Goal: Download file/media

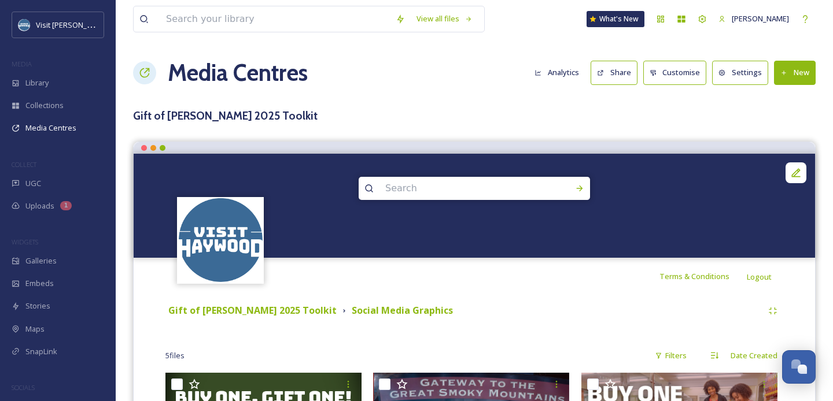
click at [36, 88] on div "Library" at bounding box center [58, 83] width 116 height 23
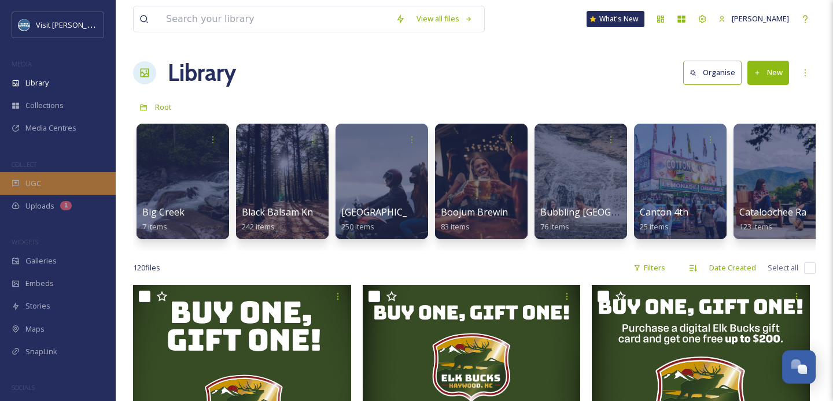
click at [59, 182] on div "UGC" at bounding box center [58, 183] width 116 height 23
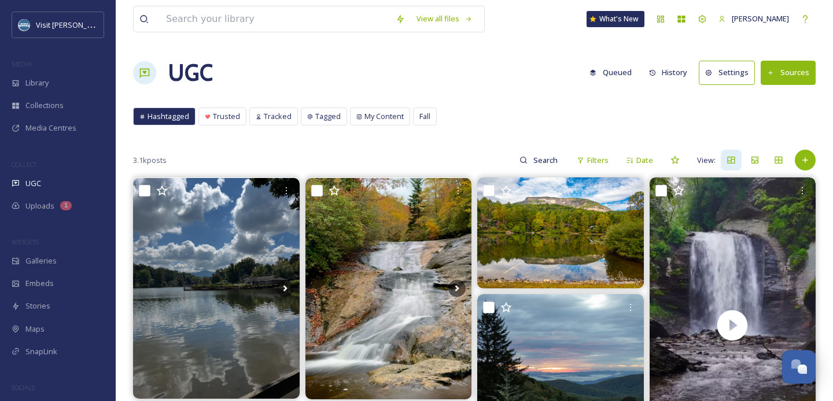
scroll to position [110, 0]
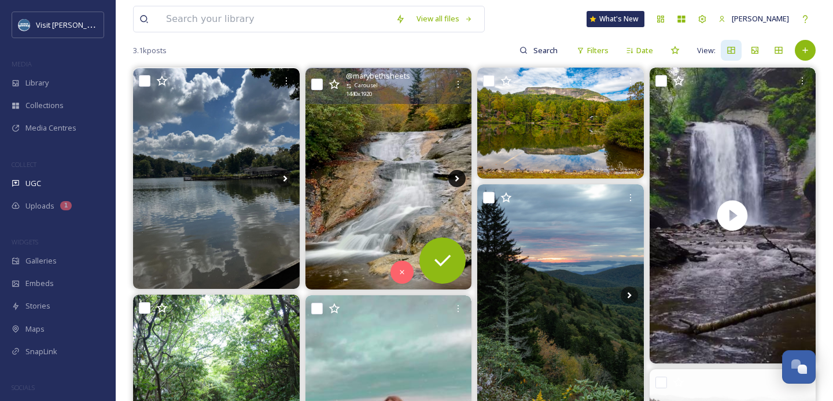
click at [457, 182] on icon at bounding box center [456, 178] width 17 height 17
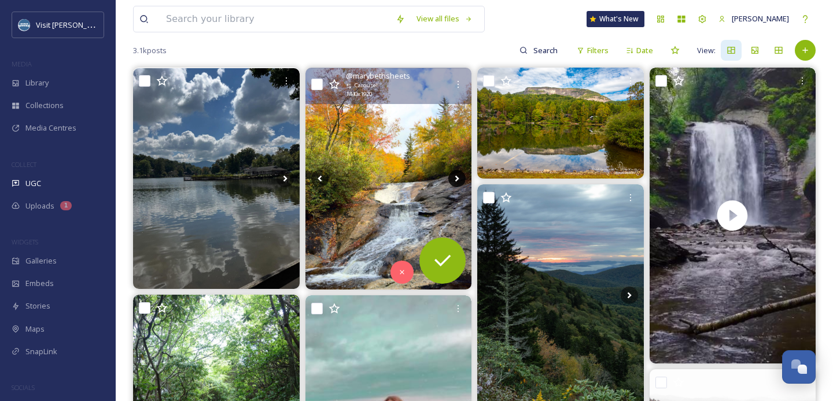
click at [457, 182] on icon at bounding box center [456, 178] width 17 height 17
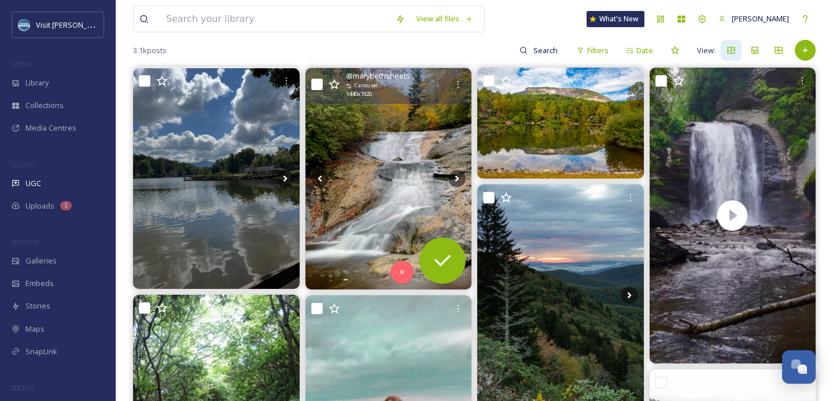
click at [381, 165] on img at bounding box center [388, 178] width 167 height 221
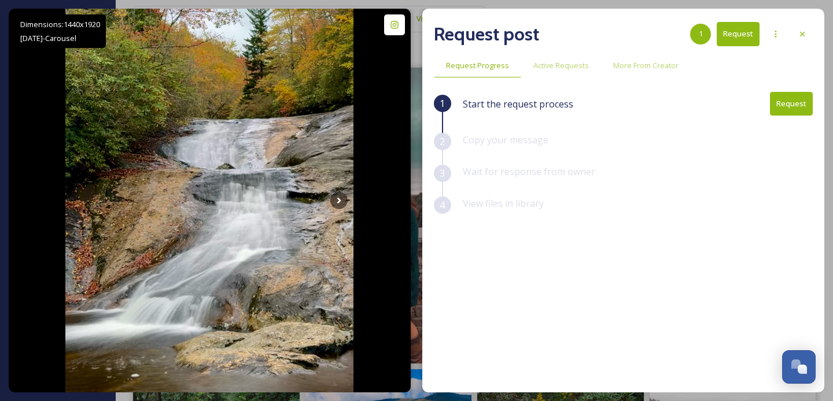
click at [786, 105] on button "Request" at bounding box center [791, 104] width 43 height 24
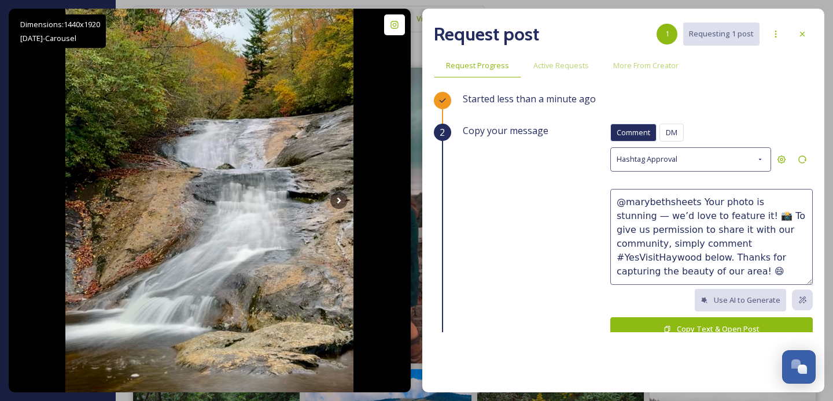
click at [662, 324] on button "Copy Text & Open Post" at bounding box center [711, 329] width 202 height 24
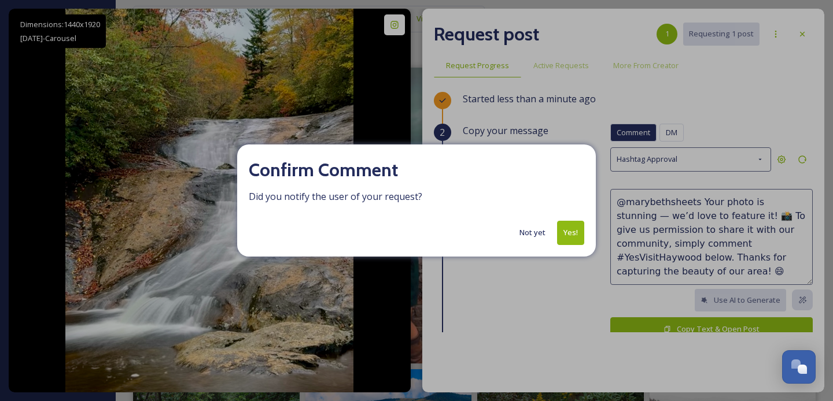
click at [574, 236] on button "Yes!" at bounding box center [570, 233] width 27 height 24
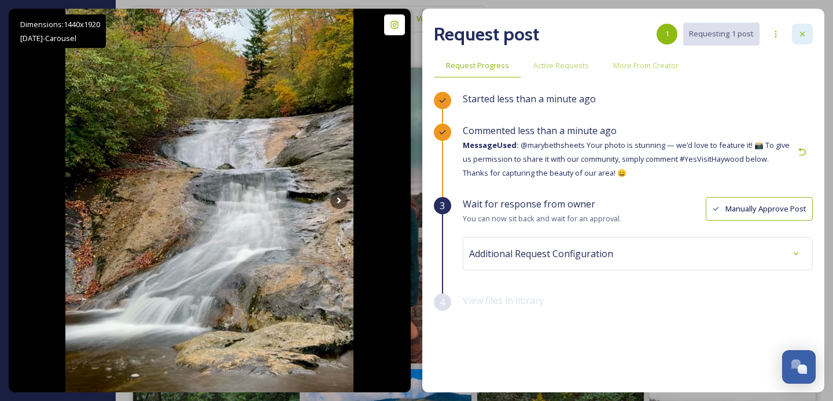
click at [803, 34] on icon at bounding box center [801, 33] width 9 height 9
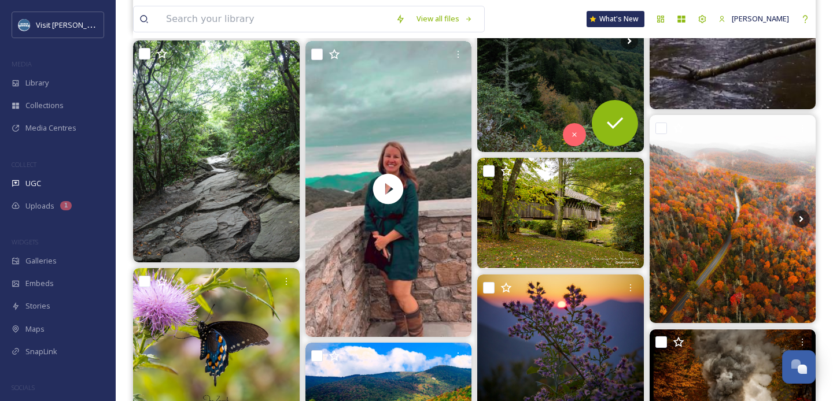
scroll to position [365, 0]
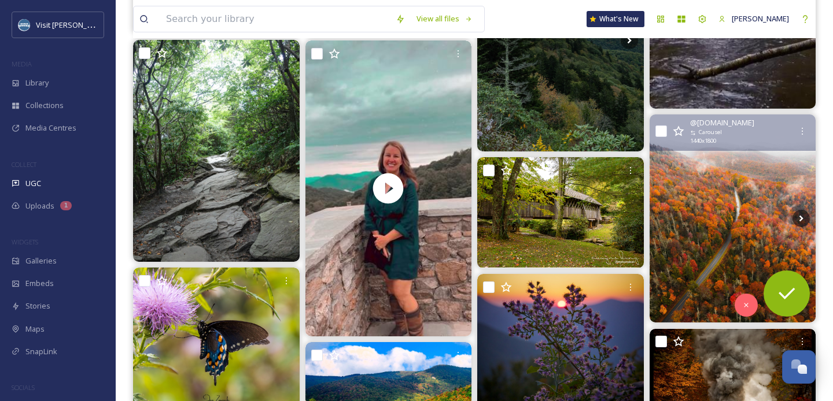
click at [745, 213] on img at bounding box center [732, 219] width 167 height 208
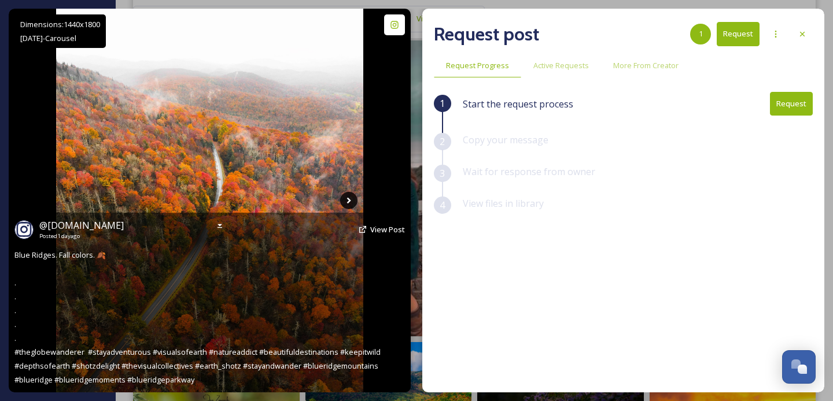
click at [347, 195] on icon at bounding box center [348, 200] width 17 height 17
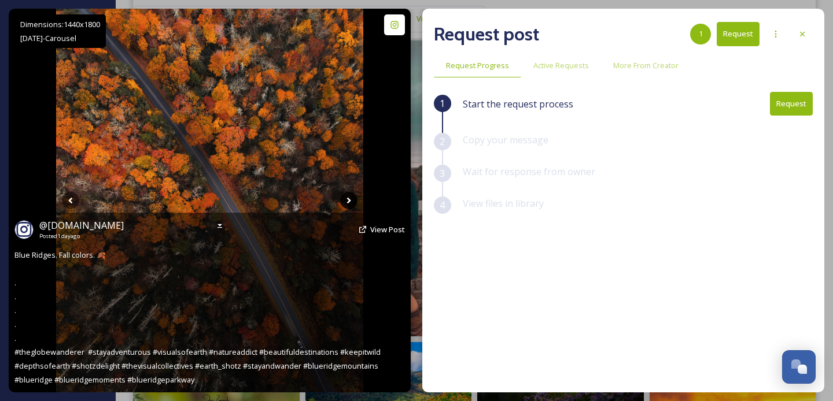
click at [347, 197] on icon at bounding box center [348, 200] width 17 height 17
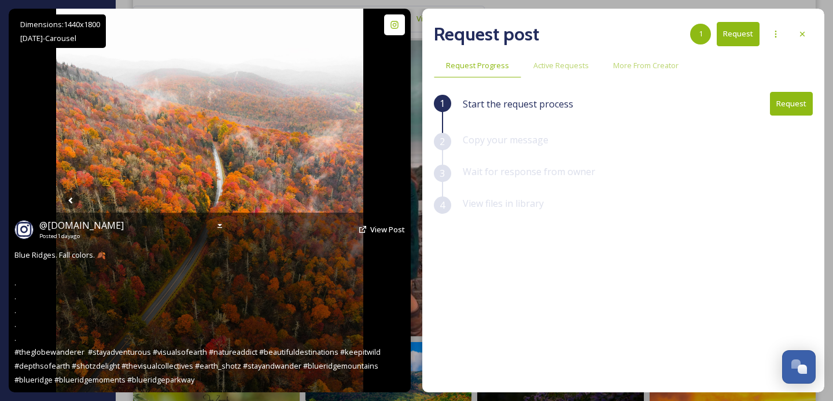
click at [347, 197] on icon at bounding box center [348, 200] width 17 height 17
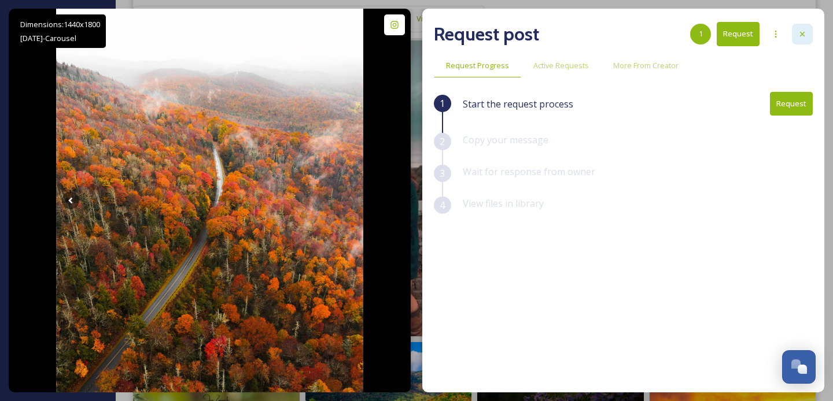
click at [794, 39] on div at bounding box center [802, 34] width 21 height 21
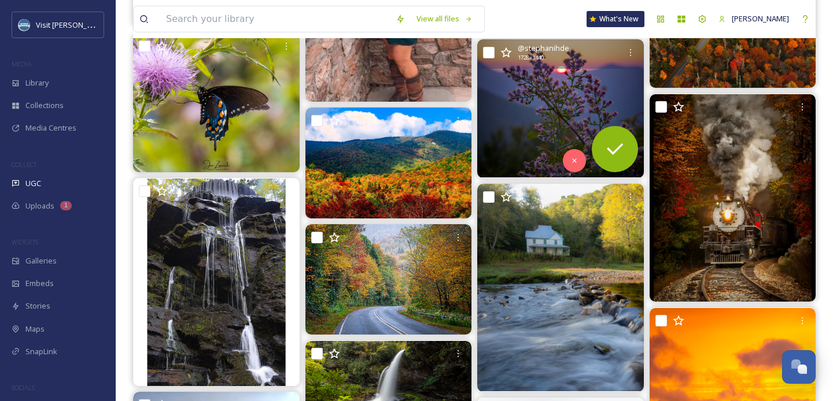
scroll to position [616, 0]
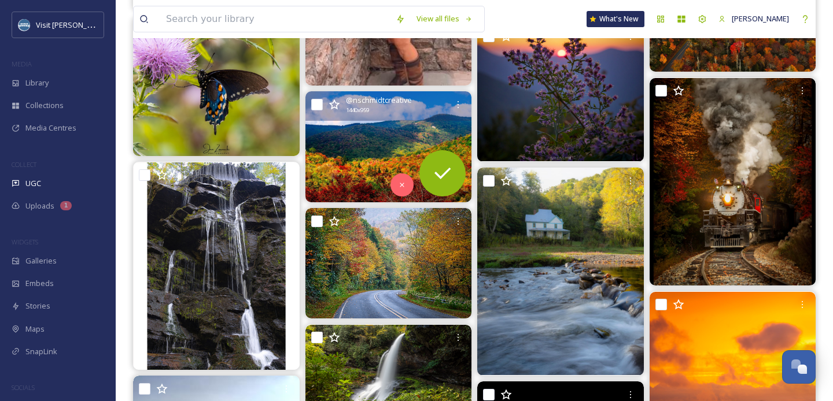
click at [395, 136] on img at bounding box center [388, 146] width 167 height 110
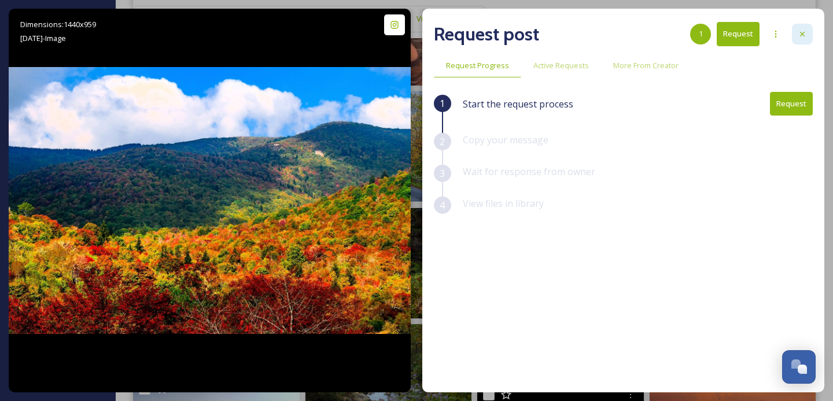
click at [805, 40] on div at bounding box center [802, 34] width 21 height 21
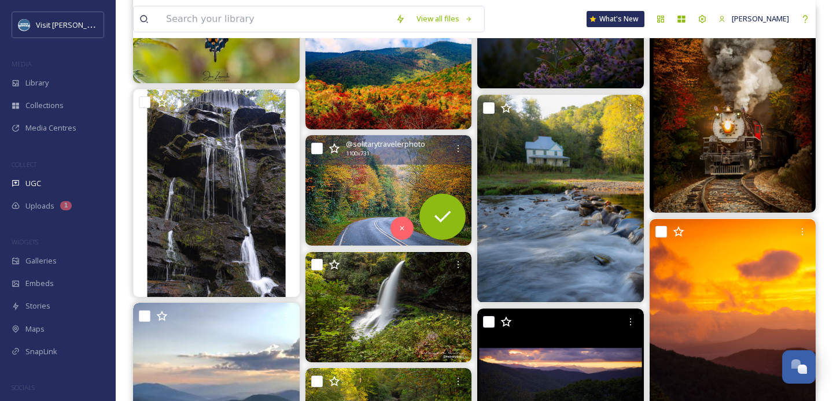
scroll to position [688, 0]
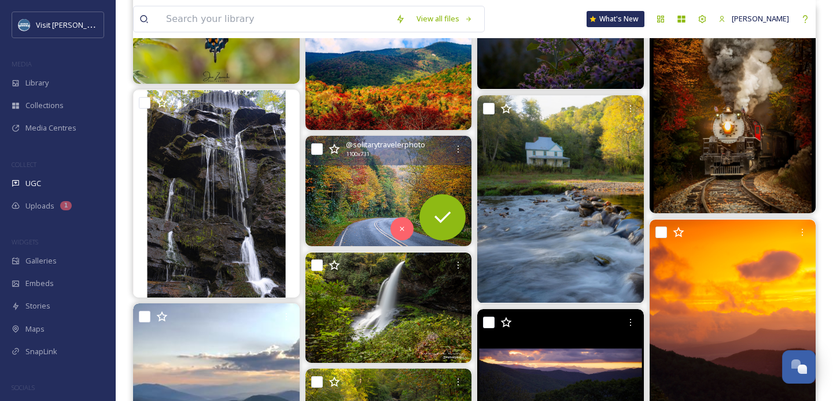
click at [395, 184] on img at bounding box center [388, 191] width 167 height 110
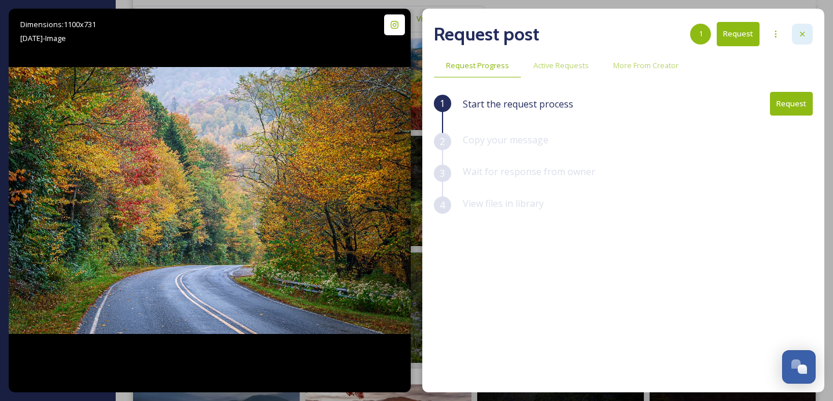
click at [801, 38] on icon at bounding box center [801, 33] width 9 height 9
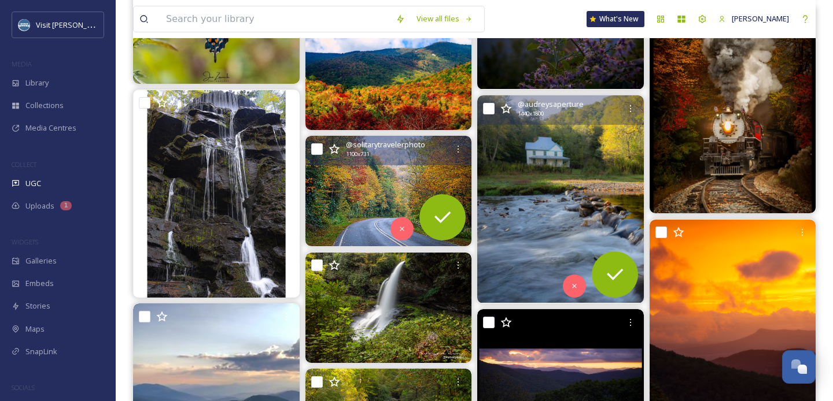
click at [578, 150] on img at bounding box center [560, 199] width 167 height 208
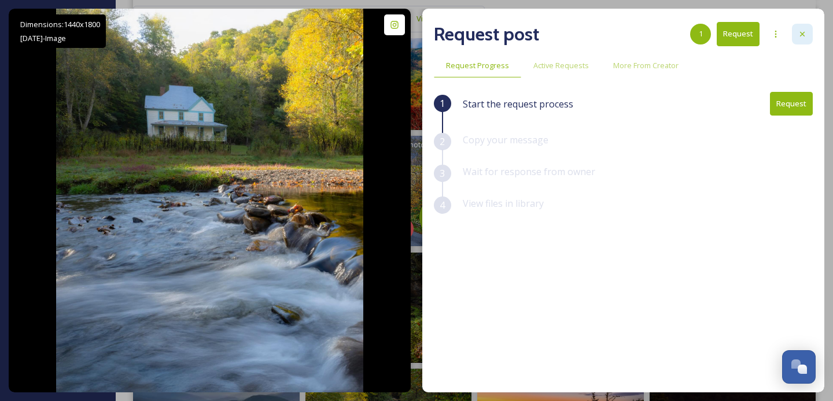
click at [803, 32] on icon at bounding box center [801, 33] width 9 height 9
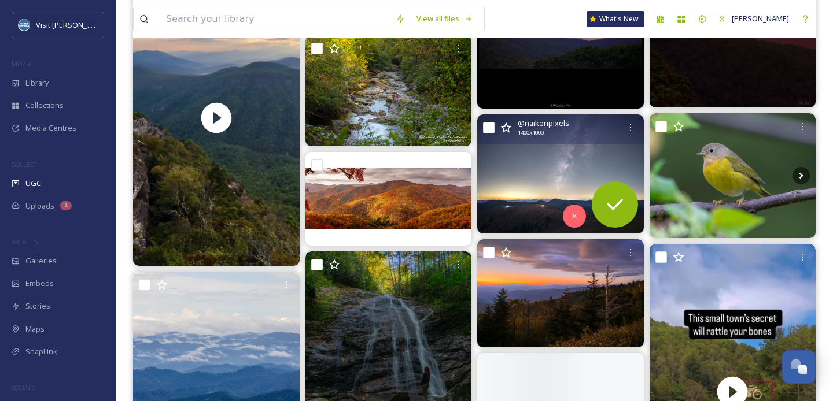
scroll to position [1022, 0]
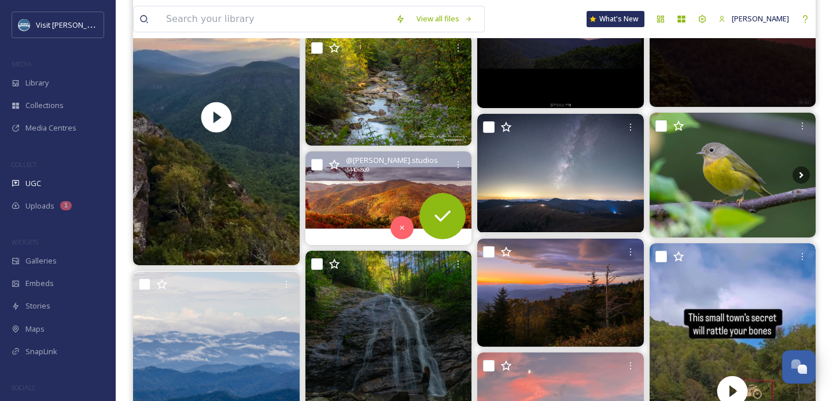
click at [364, 209] on img at bounding box center [388, 198] width 167 height 94
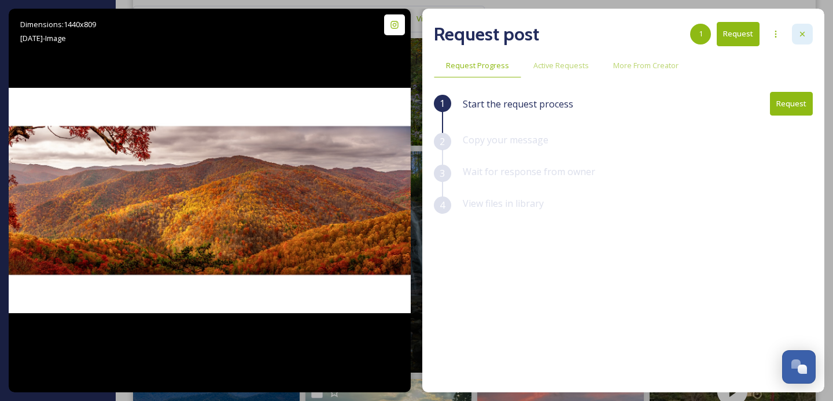
click at [808, 32] on div at bounding box center [802, 34] width 21 height 21
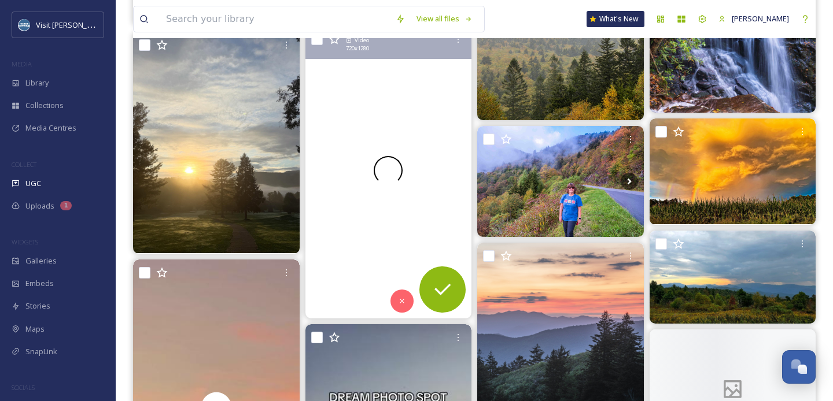
scroll to position [1623, 0]
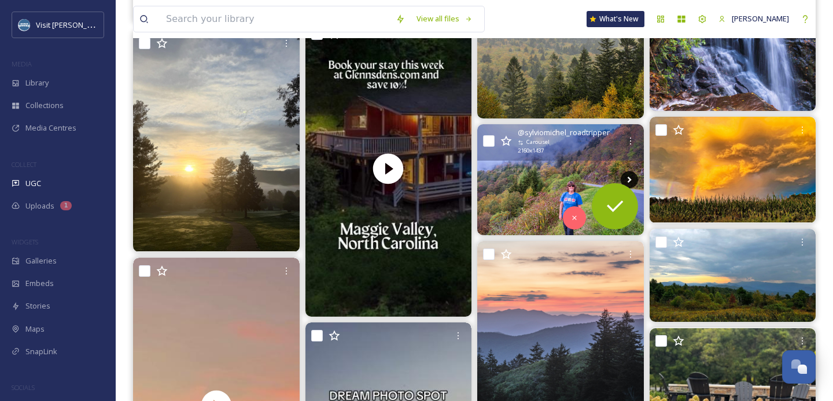
click at [633, 180] on icon at bounding box center [628, 179] width 17 height 17
click at [627, 179] on icon at bounding box center [628, 179] width 17 height 17
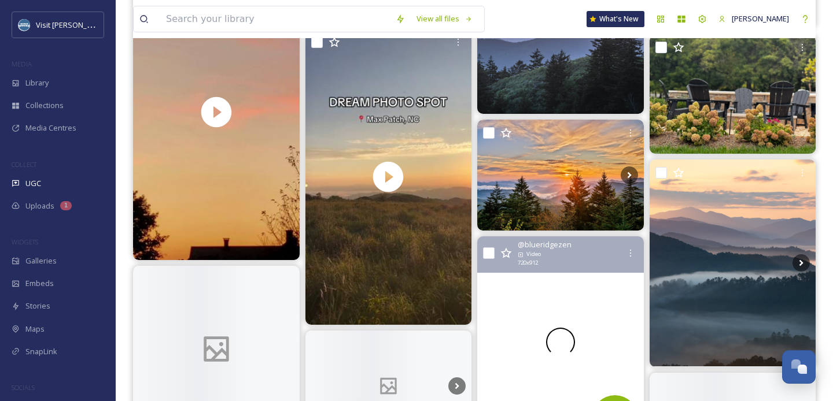
scroll to position [1918, 0]
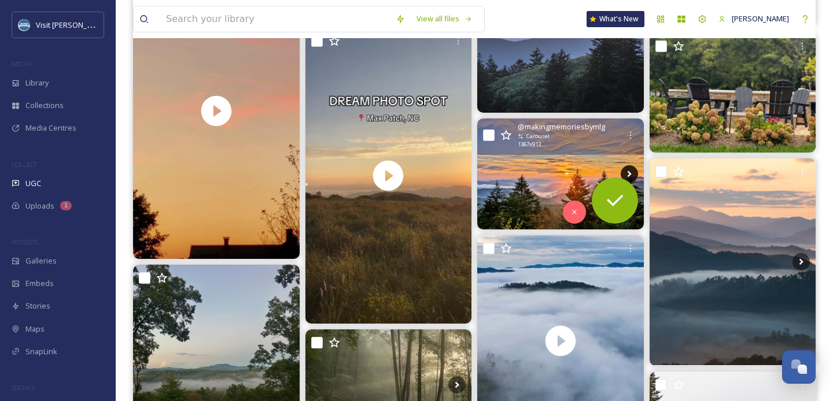
click at [631, 169] on icon at bounding box center [628, 173] width 17 height 17
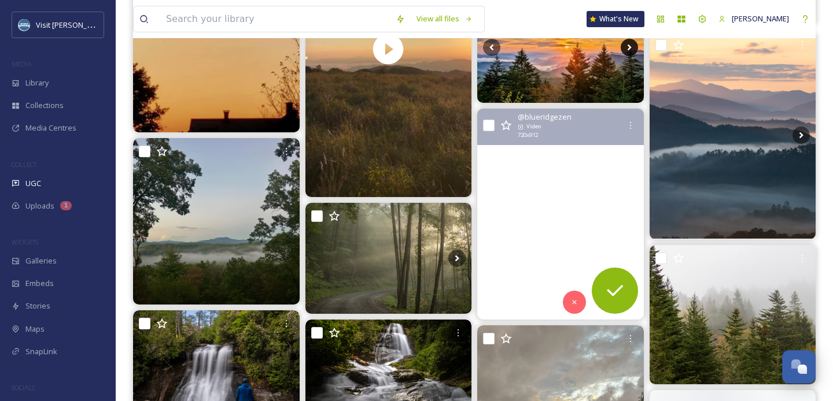
scroll to position [2045, 0]
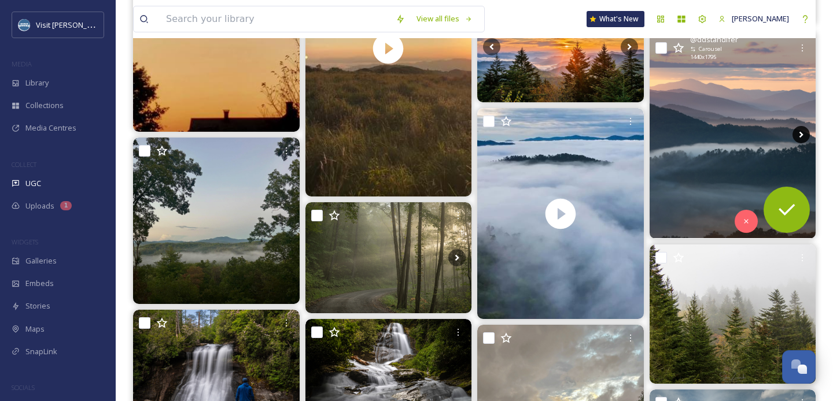
click at [800, 135] on icon at bounding box center [800, 134] width 17 height 17
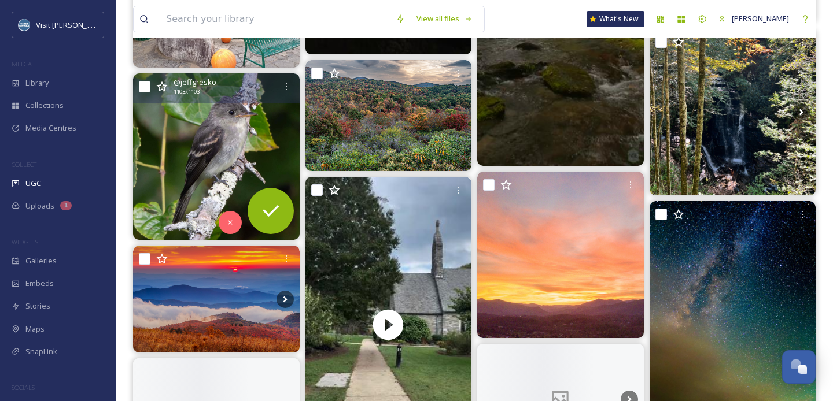
scroll to position [4167, 0]
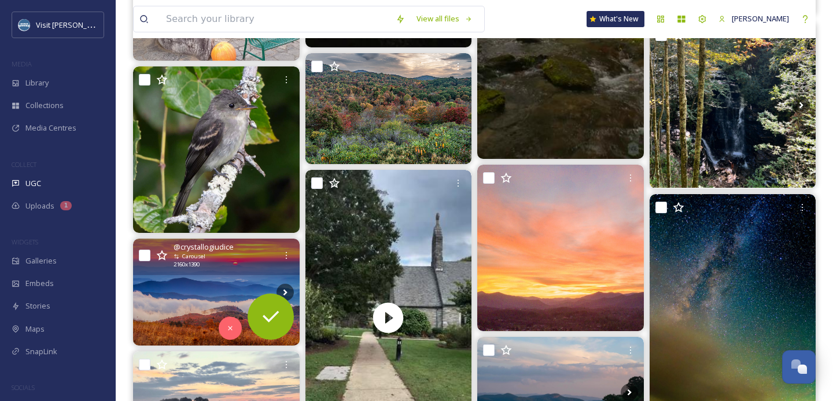
click at [228, 275] on img at bounding box center [216, 292] width 167 height 107
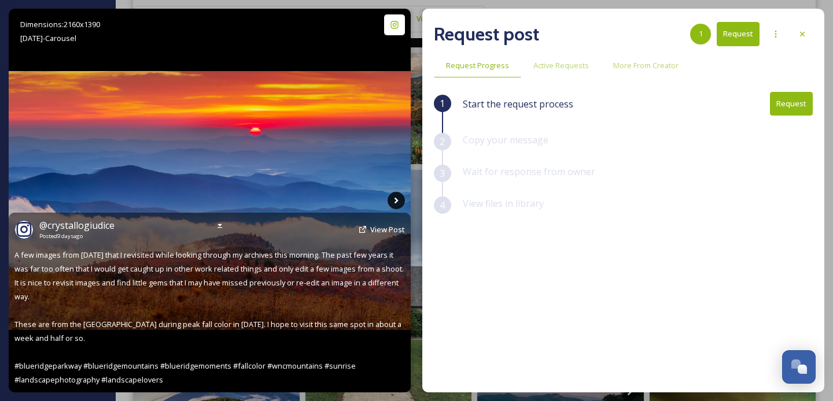
click at [397, 200] on icon at bounding box center [396, 201] width 4 height 6
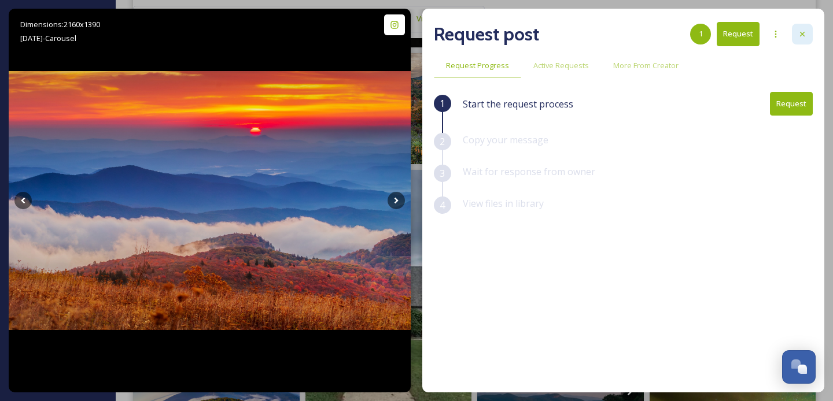
click at [807, 36] on div at bounding box center [802, 34] width 21 height 21
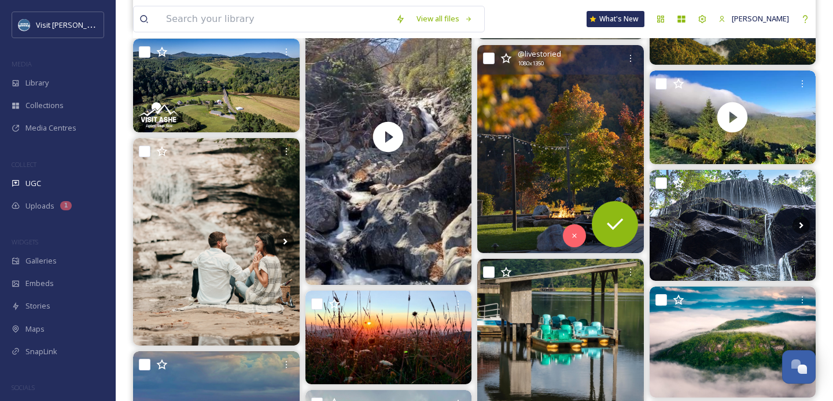
scroll to position [9815, 0]
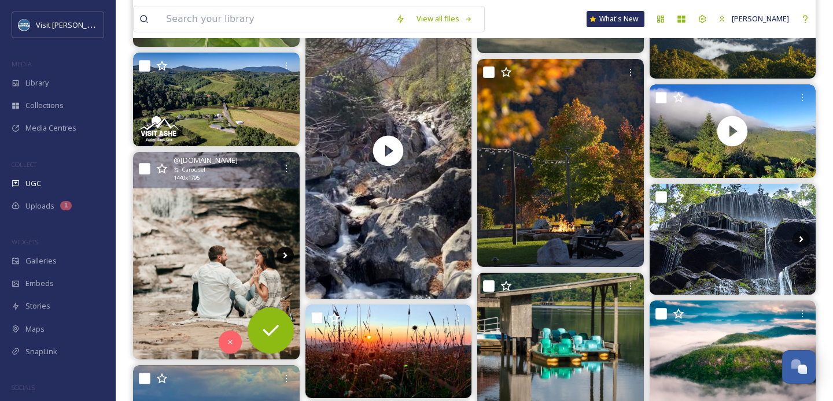
click at [283, 256] on icon at bounding box center [284, 255] width 17 height 17
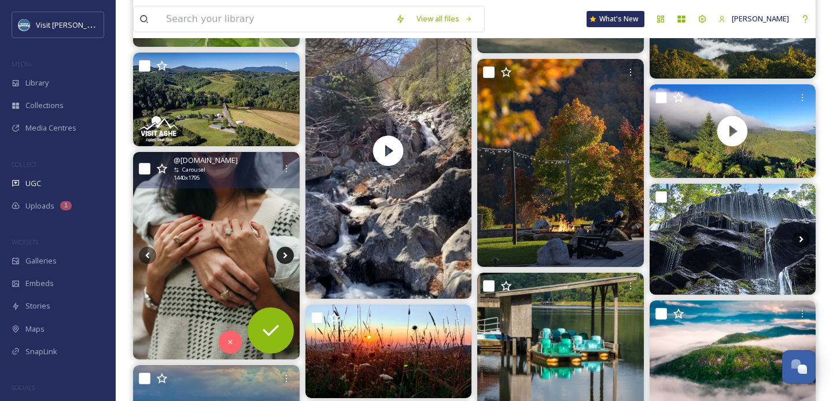
click at [283, 255] on icon at bounding box center [284, 255] width 17 height 17
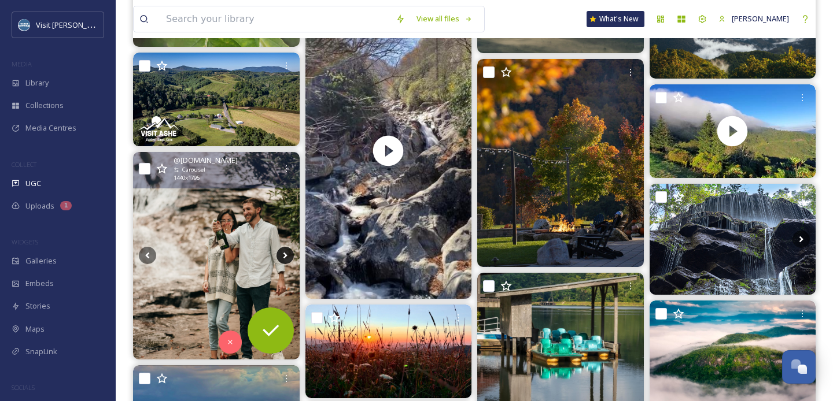
click at [283, 255] on icon at bounding box center [284, 255] width 17 height 17
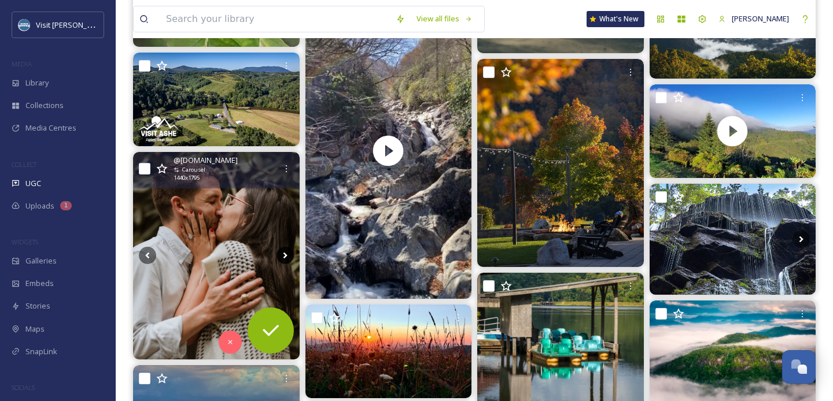
click at [283, 255] on icon at bounding box center [284, 255] width 17 height 17
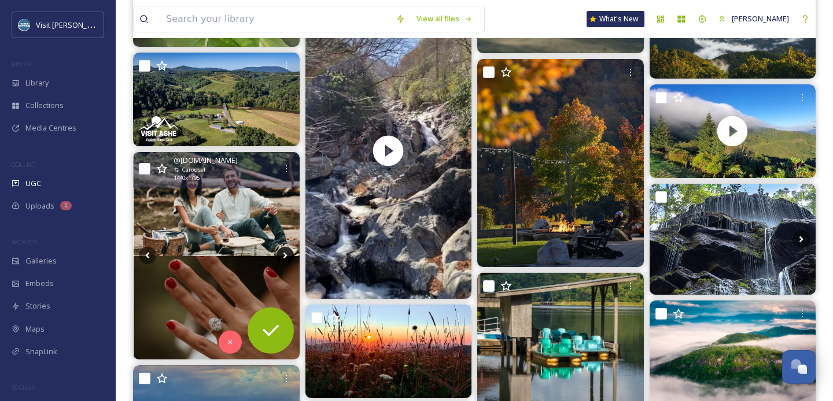
click at [283, 255] on icon at bounding box center [284, 255] width 17 height 17
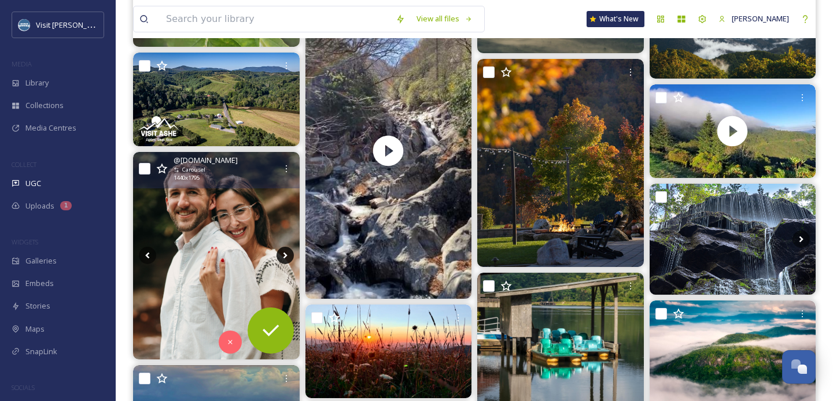
click at [283, 255] on icon at bounding box center [284, 255] width 17 height 17
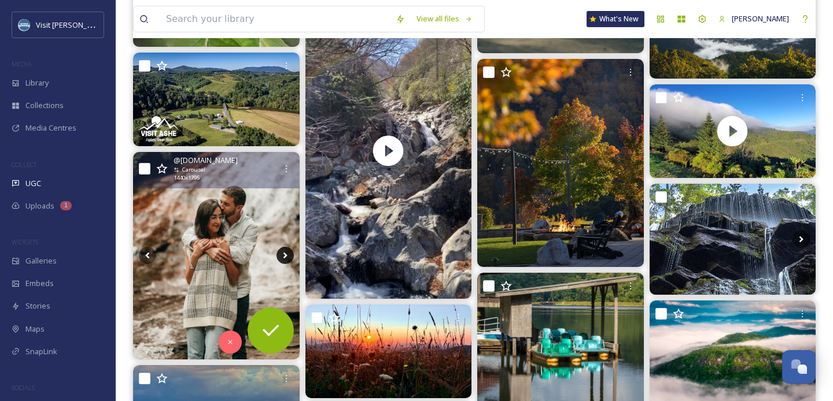
click at [283, 255] on icon at bounding box center [284, 255] width 17 height 17
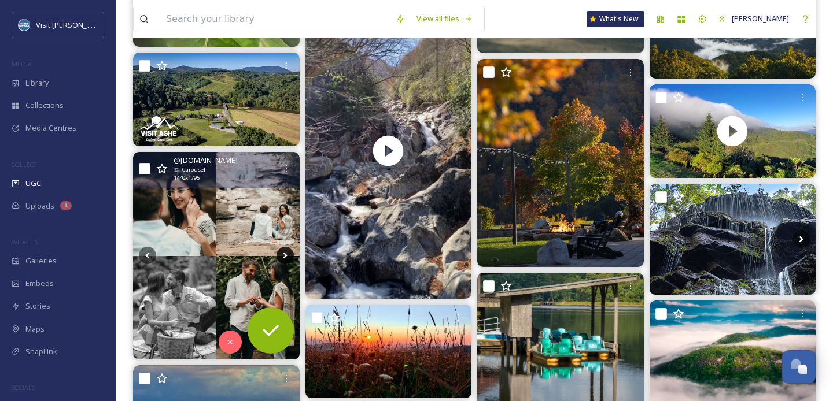
click at [283, 255] on icon at bounding box center [284, 255] width 17 height 17
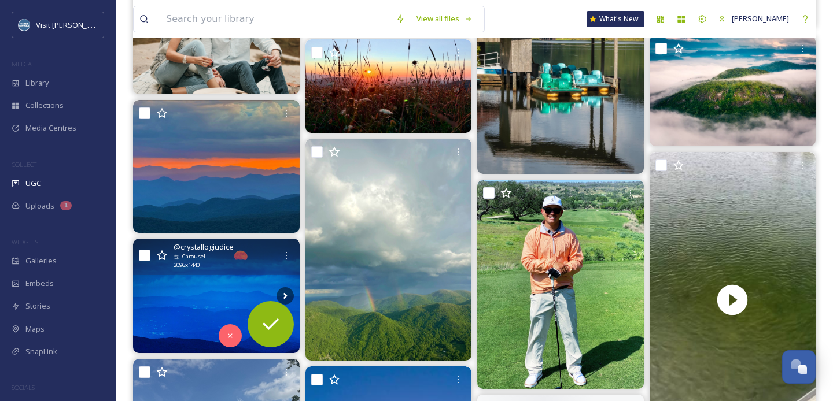
scroll to position [10082, 0]
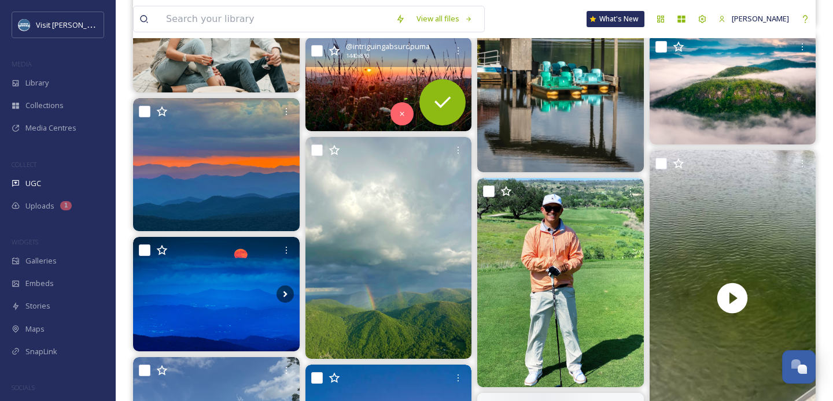
click at [420, 68] on img at bounding box center [388, 85] width 167 height 94
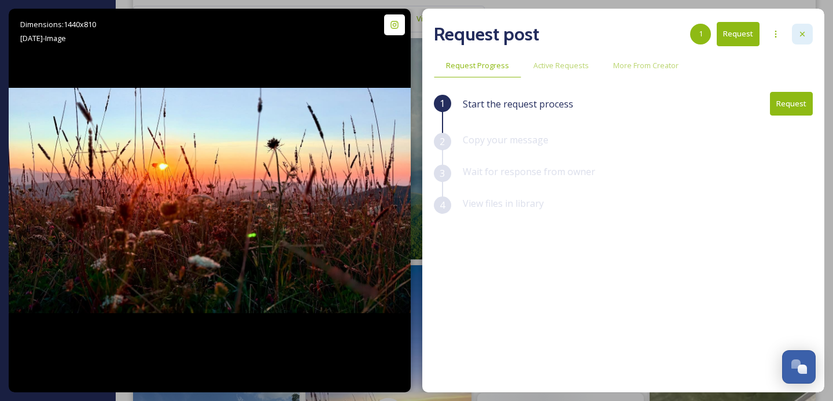
click at [798, 32] on icon at bounding box center [801, 33] width 9 height 9
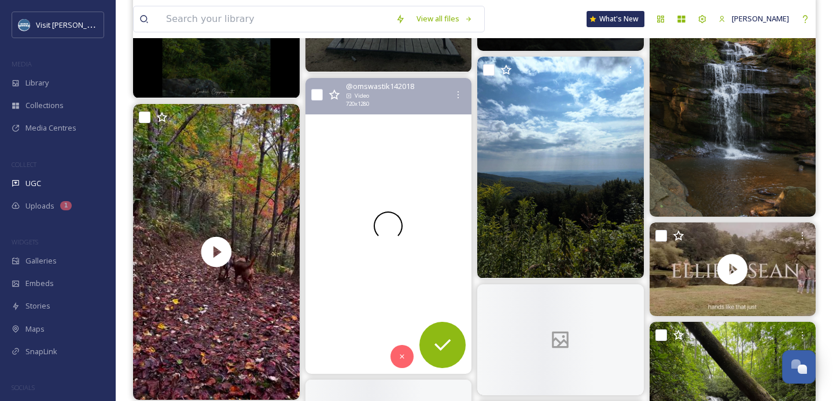
scroll to position [11207, 0]
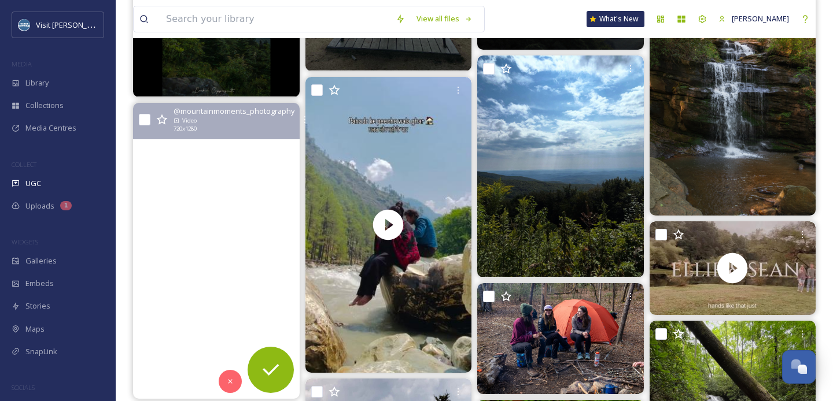
click at [230, 171] on video "Finally Fall 🍁 #Fall #blueridgemountains #blueridgemoments #blueridgeparkway #b…" at bounding box center [216, 251] width 167 height 296
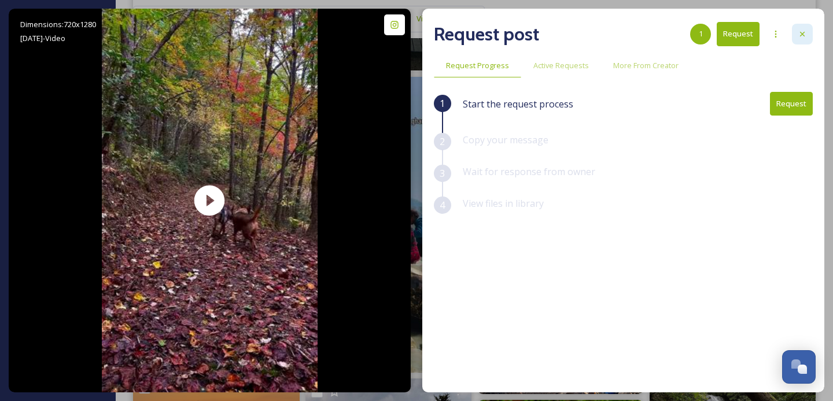
click at [806, 37] on icon at bounding box center [801, 33] width 9 height 9
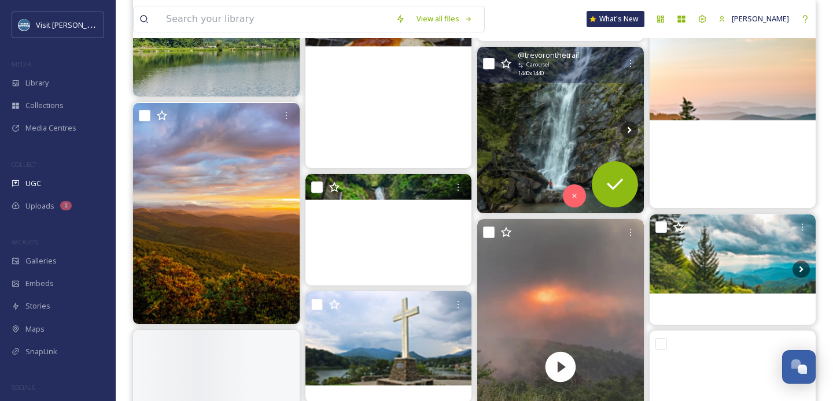
scroll to position [17897, 0]
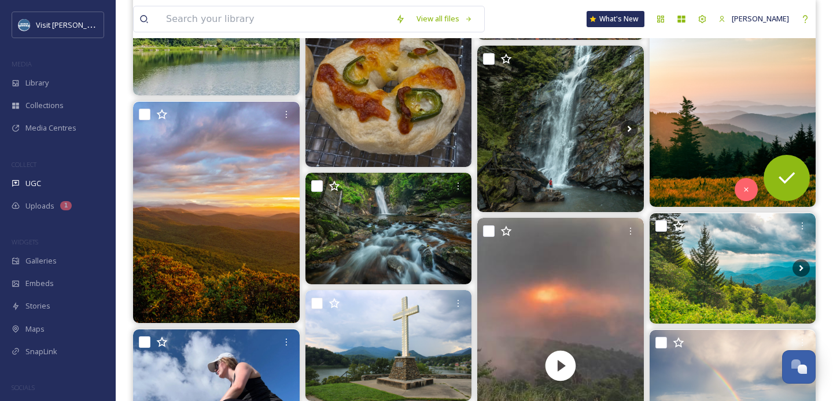
click at [689, 88] on img at bounding box center [732, 103] width 167 height 208
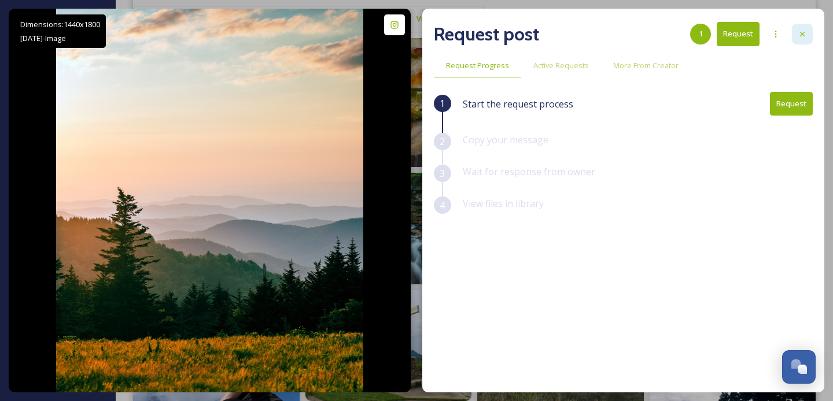
click at [803, 35] on icon at bounding box center [802, 34] width 5 height 5
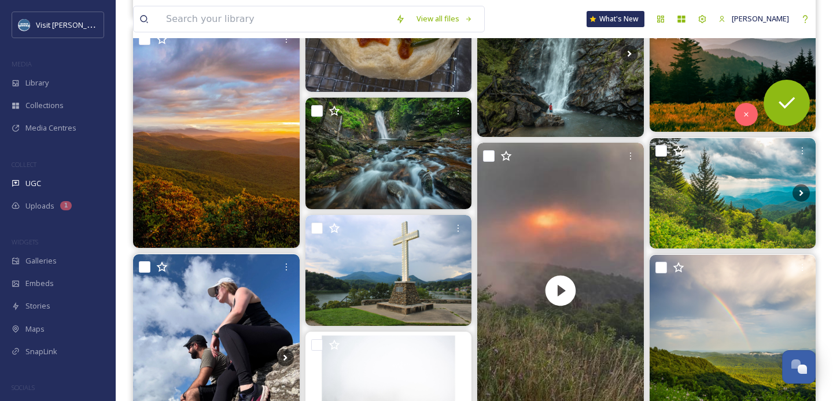
scroll to position [17982, 0]
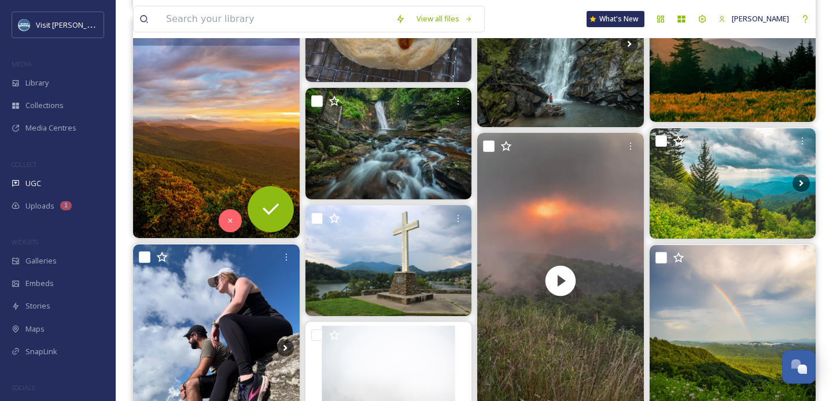
click at [201, 90] on img at bounding box center [216, 127] width 167 height 221
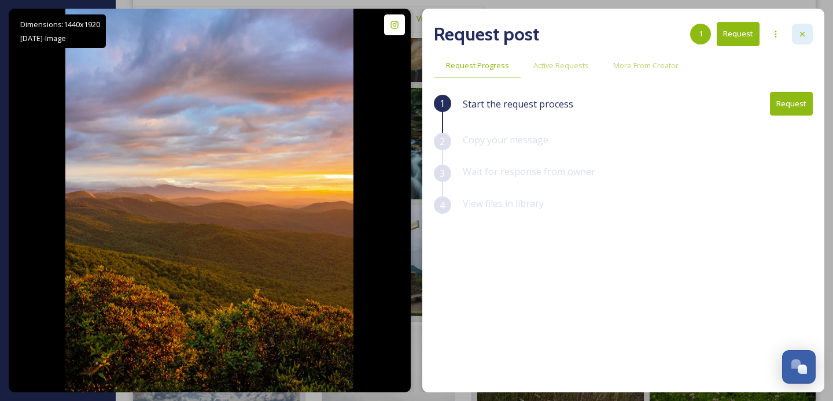
click at [808, 32] on div at bounding box center [802, 34] width 21 height 21
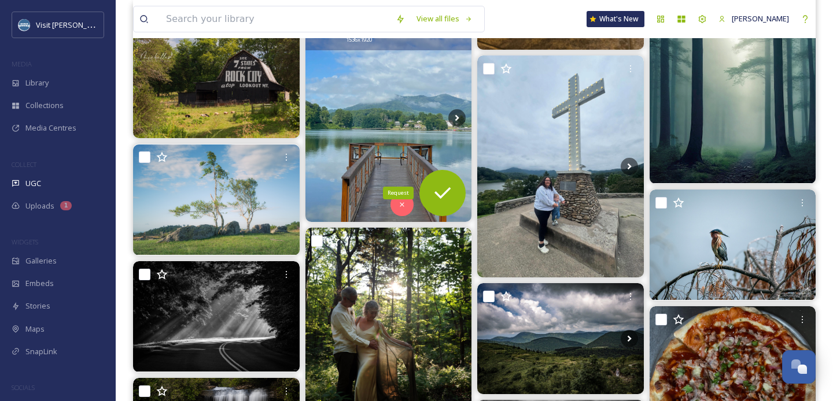
scroll to position [20000, 0]
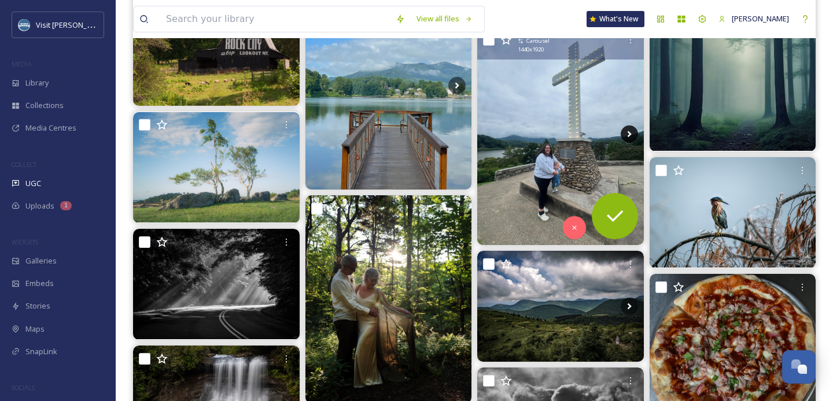
click at [631, 132] on icon at bounding box center [628, 133] width 17 height 17
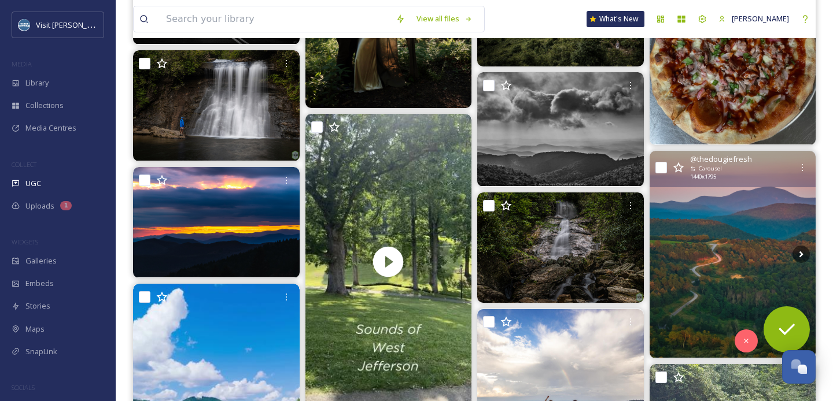
scroll to position [20323, 0]
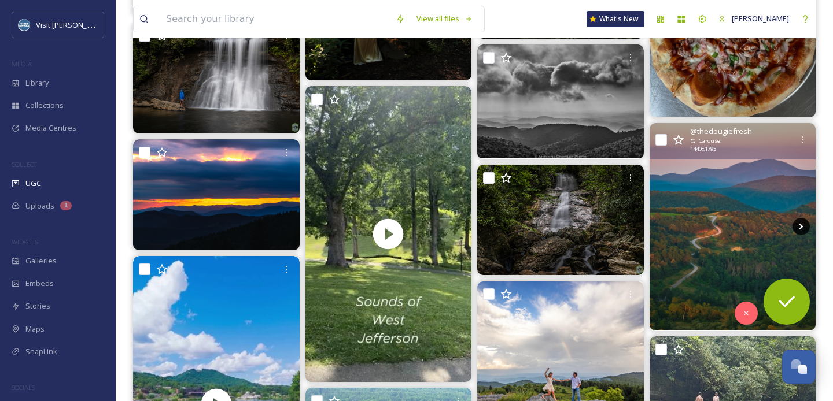
click at [801, 224] on icon at bounding box center [800, 226] width 17 height 17
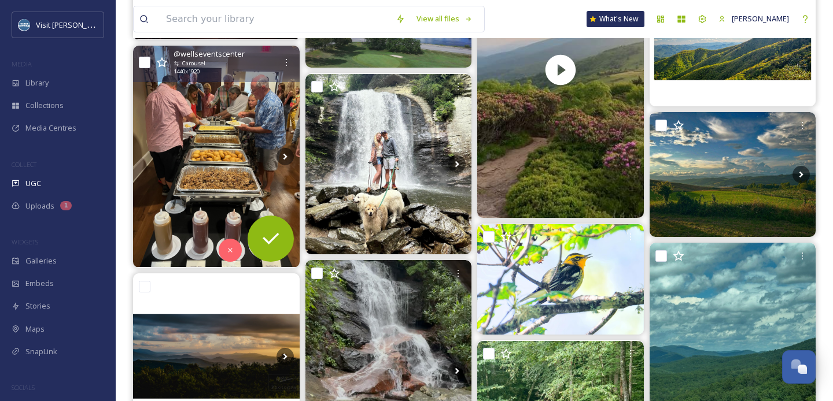
scroll to position [23572, 0]
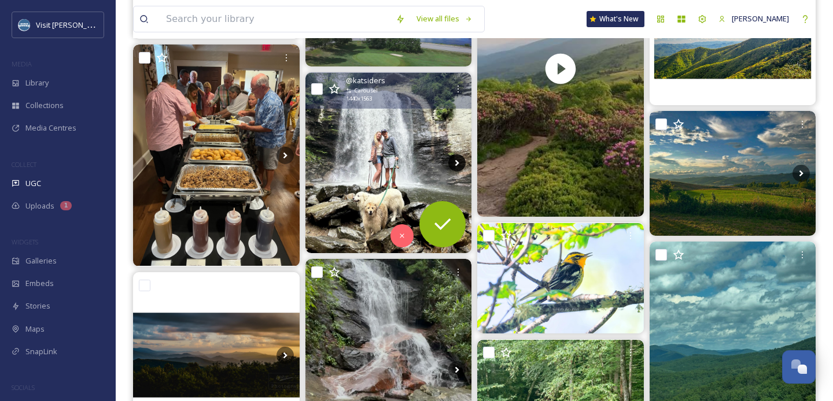
click at [458, 160] on icon at bounding box center [456, 162] width 17 height 17
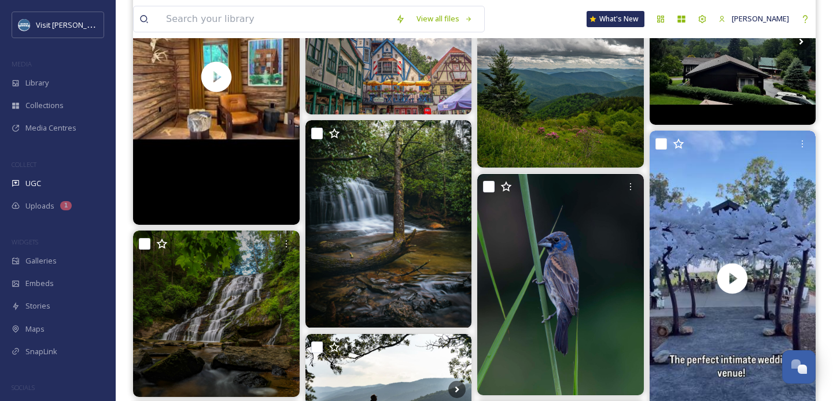
scroll to position [30401, 0]
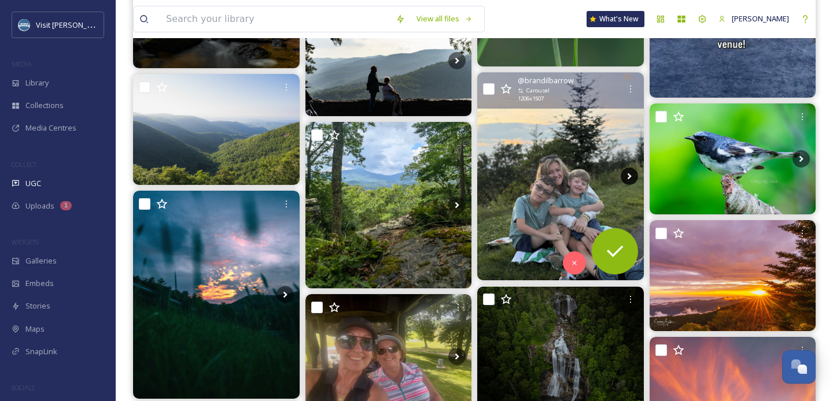
click at [628, 174] on icon at bounding box center [628, 176] width 17 height 17
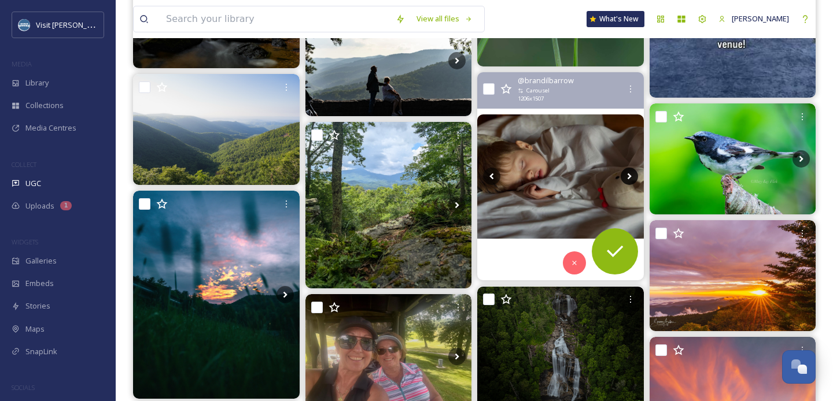
click at [628, 174] on icon at bounding box center [628, 176] width 17 height 17
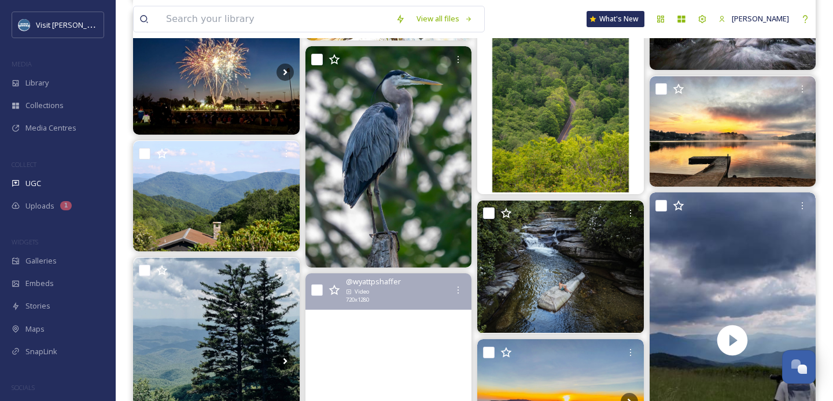
scroll to position [33953, 0]
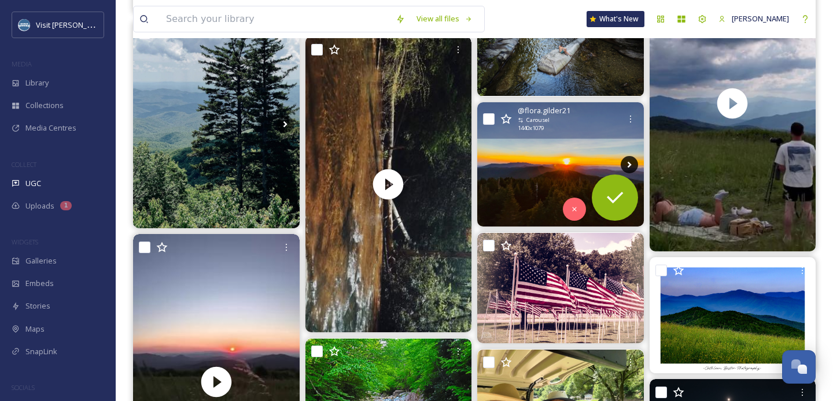
click at [631, 161] on icon at bounding box center [628, 164] width 17 height 17
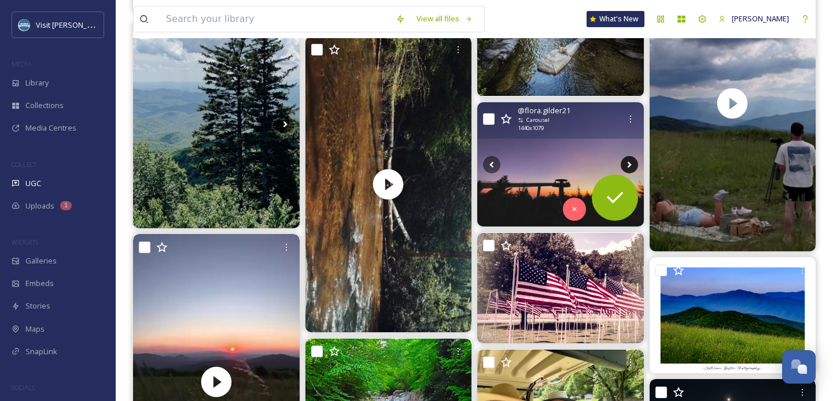
click at [631, 161] on icon at bounding box center [628, 164] width 17 height 17
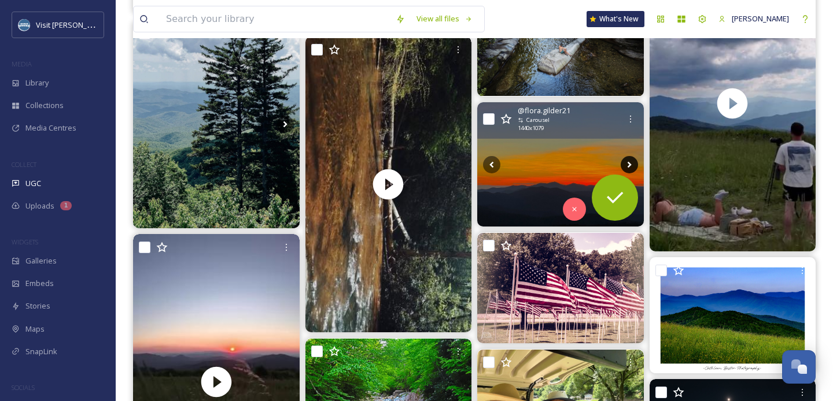
click at [631, 161] on icon at bounding box center [628, 164] width 17 height 17
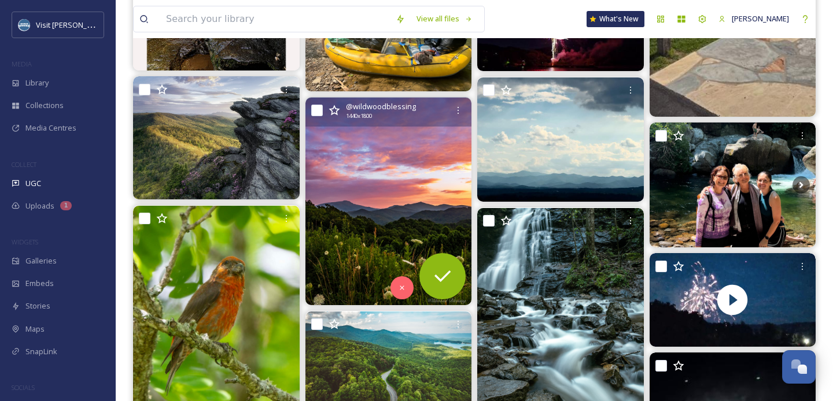
scroll to position [34788, 0]
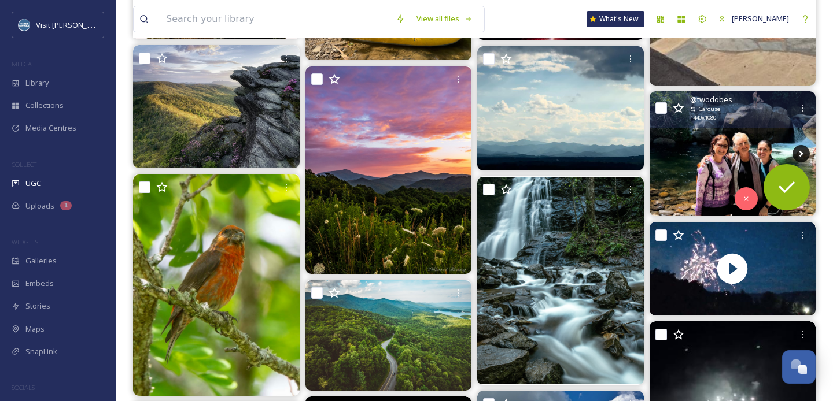
click at [803, 150] on icon at bounding box center [800, 153] width 17 height 17
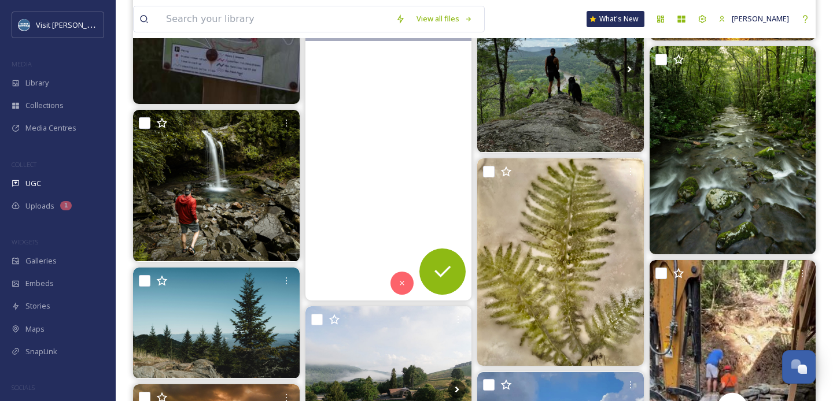
scroll to position [35458, 0]
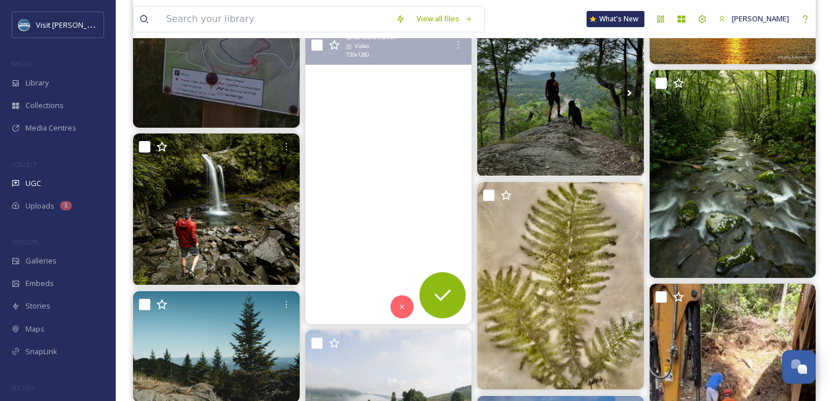
click at [401, 114] on video "#TravelReels\a#Wanderlust\a#ExploreMore\a#AdventureTime\a#TravelGram\a#NatureLo…" at bounding box center [388, 176] width 167 height 296
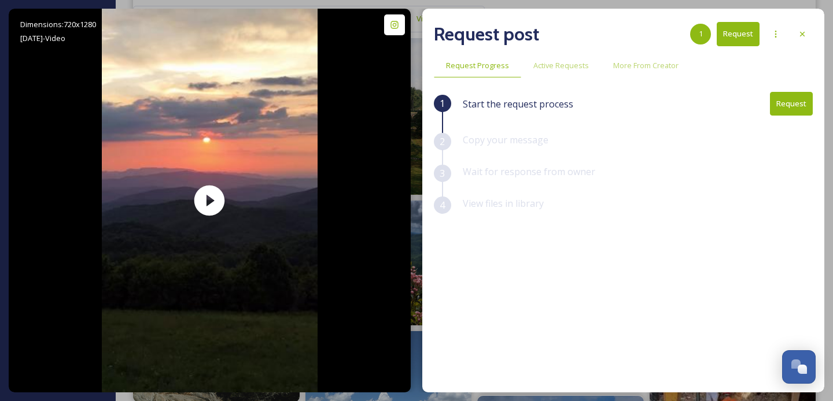
click at [792, 102] on button "Request" at bounding box center [791, 104] width 43 height 24
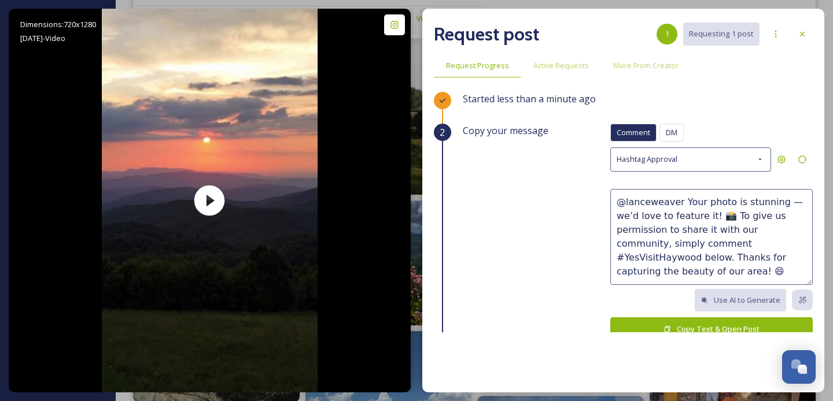
drag, startPoint x: 723, startPoint y: 201, endPoint x: 701, endPoint y: 202, distance: 22.0
click at [701, 202] on textarea "@lanceweaver Your photo is stunning — we’d love to feature it! 📸 To give us per…" at bounding box center [711, 237] width 202 height 96
type textarea "@lanceweaver Your video is stunning — we’d love to feature it! 📸 To give us per…"
click at [718, 324] on button "Copy Text & Open Post" at bounding box center [711, 329] width 202 height 24
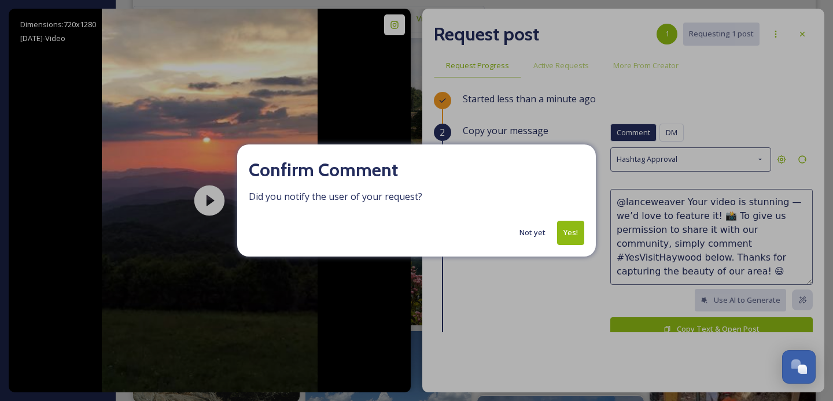
click at [579, 245] on div "Confirm Comment Did you notify the user of your request? Not yet Yes!" at bounding box center [416, 201] width 358 height 112
click at [577, 241] on button "Yes!" at bounding box center [570, 233] width 27 height 24
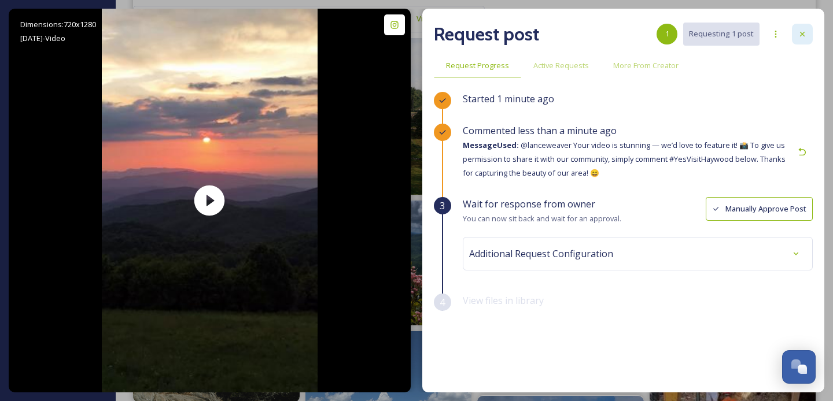
click at [801, 34] on icon at bounding box center [802, 34] width 5 height 5
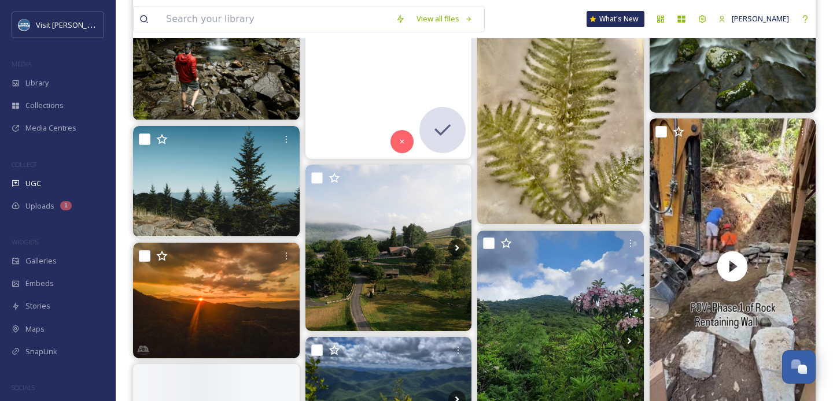
scroll to position [35628, 0]
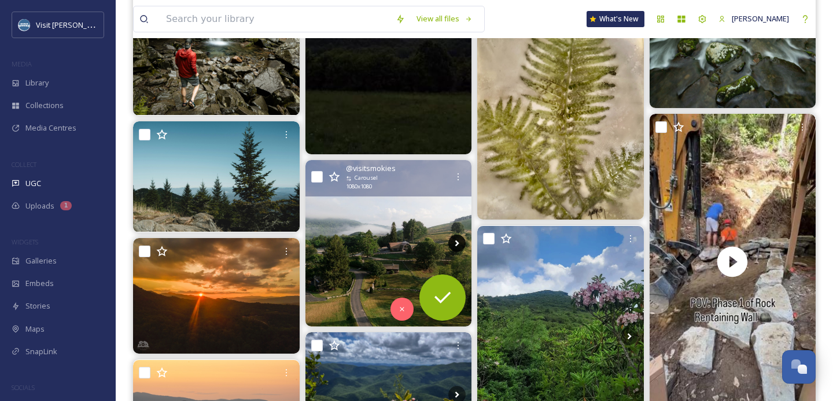
click at [456, 239] on icon at bounding box center [456, 243] width 17 height 17
click at [455, 243] on icon at bounding box center [456, 243] width 17 height 17
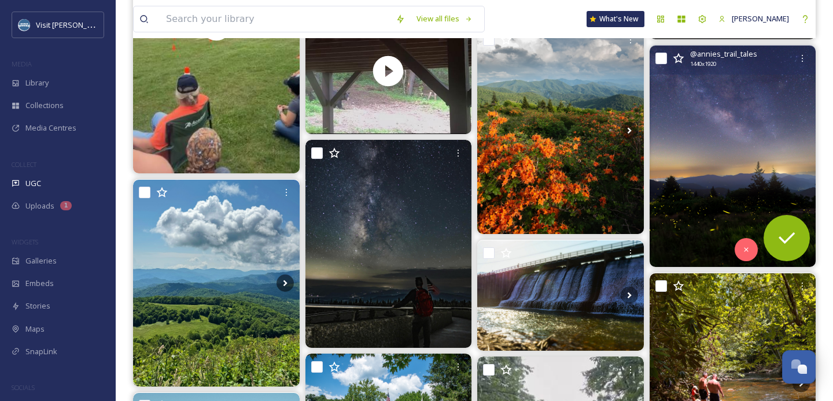
scroll to position [36438, 0]
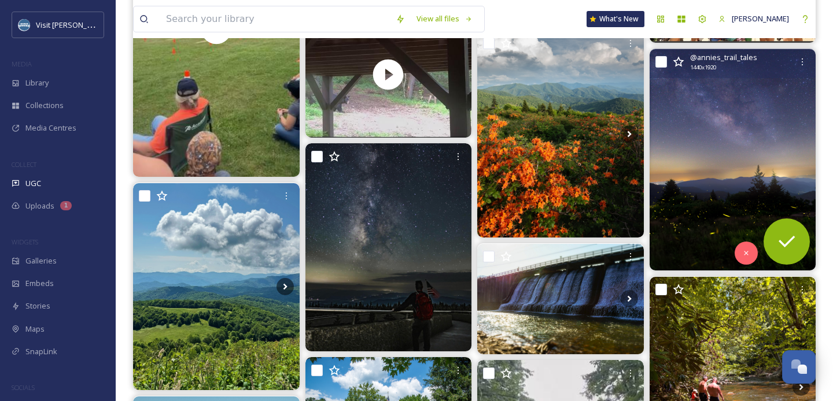
click at [748, 170] on img at bounding box center [732, 159] width 167 height 221
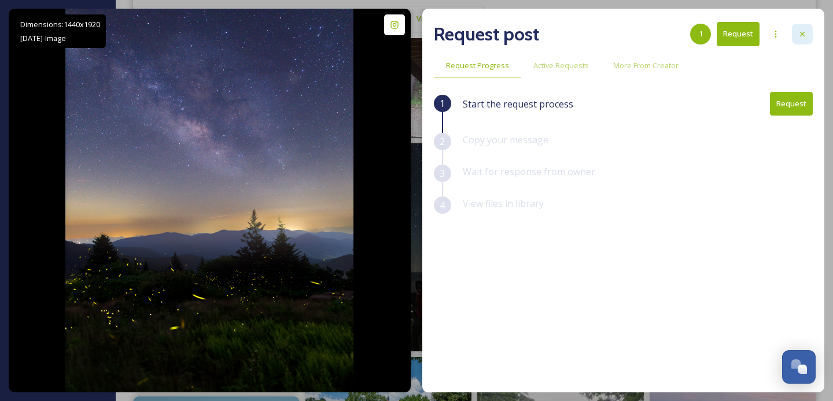
click at [803, 37] on icon at bounding box center [801, 33] width 9 height 9
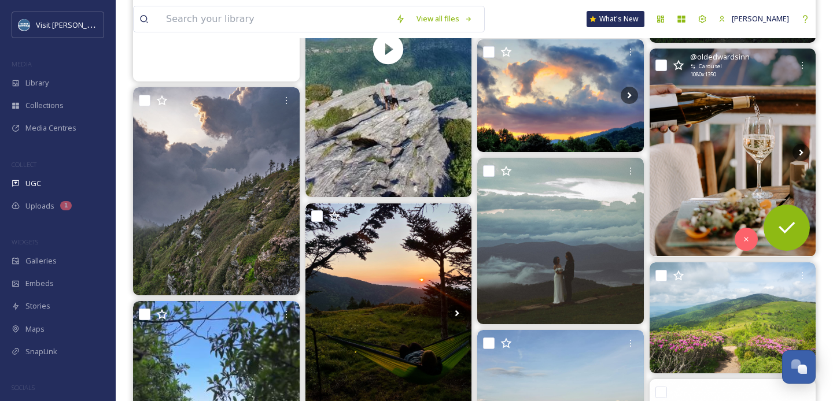
scroll to position [38388, 0]
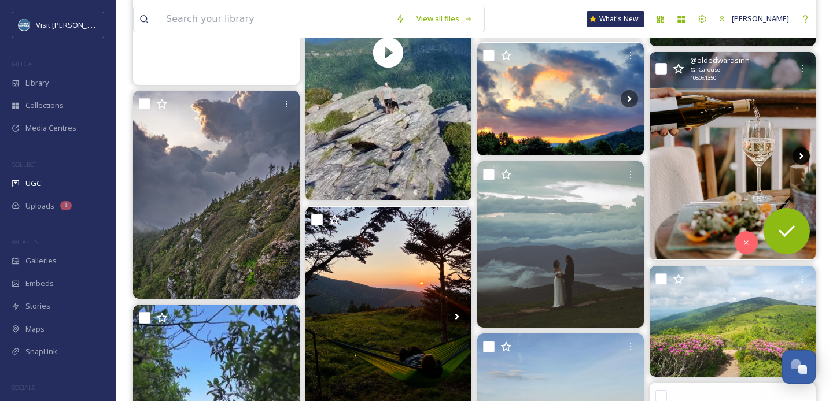
click at [798, 156] on icon at bounding box center [800, 155] width 17 height 17
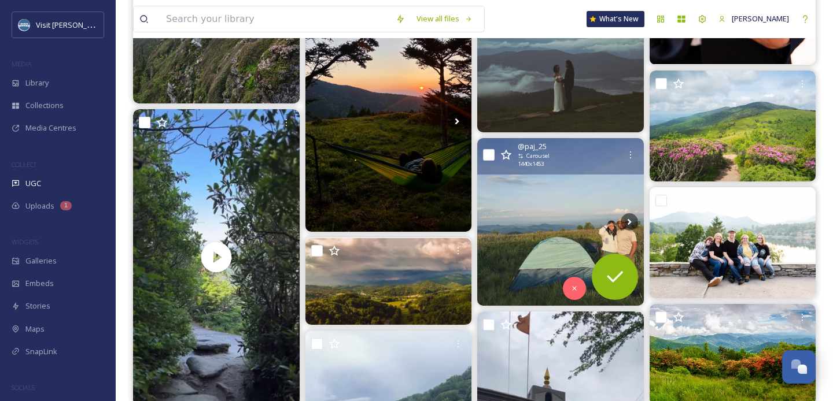
scroll to position [38586, 0]
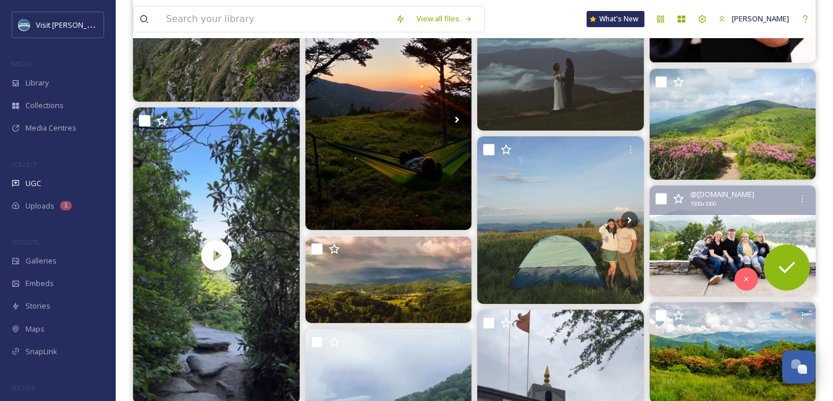
click at [731, 231] on img at bounding box center [732, 241] width 167 height 111
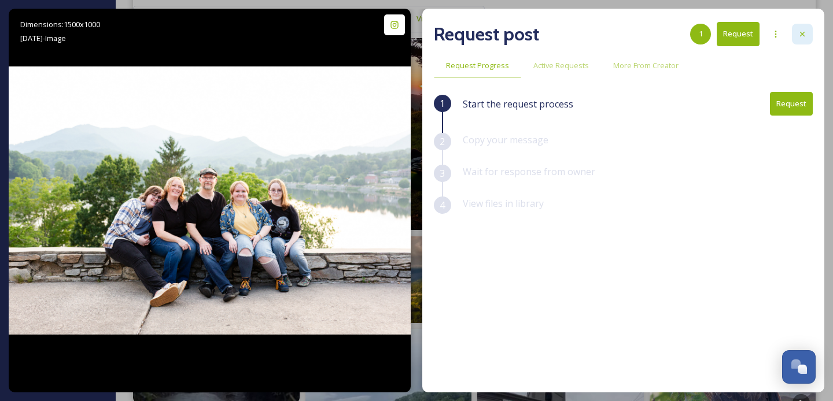
click at [798, 31] on icon at bounding box center [801, 33] width 9 height 9
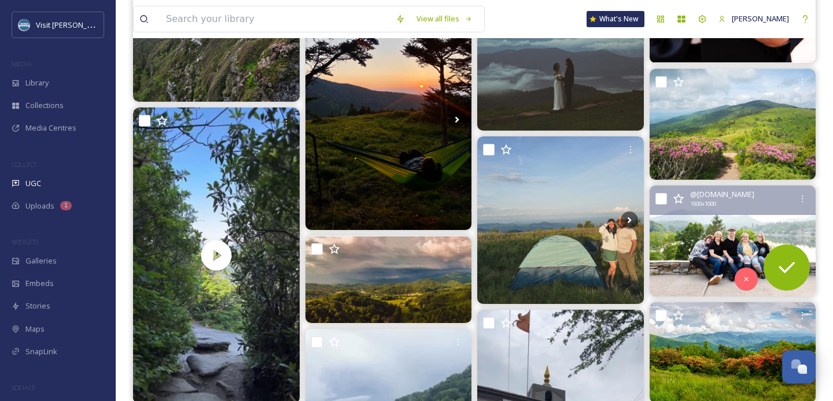
click at [683, 239] on img at bounding box center [732, 241] width 167 height 111
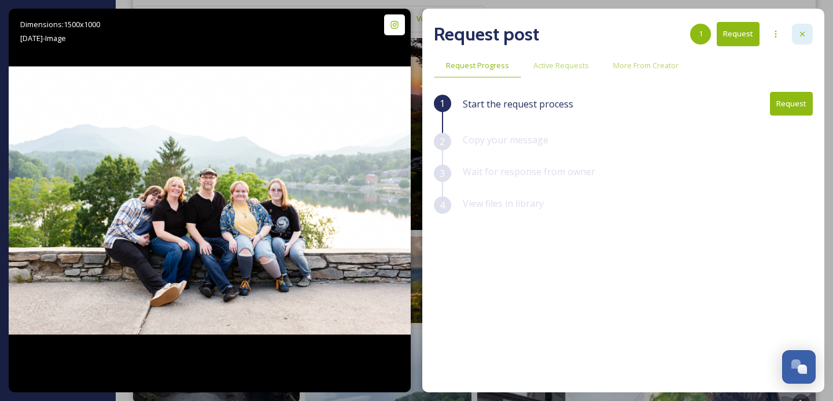
click at [792, 39] on div at bounding box center [802, 34] width 21 height 21
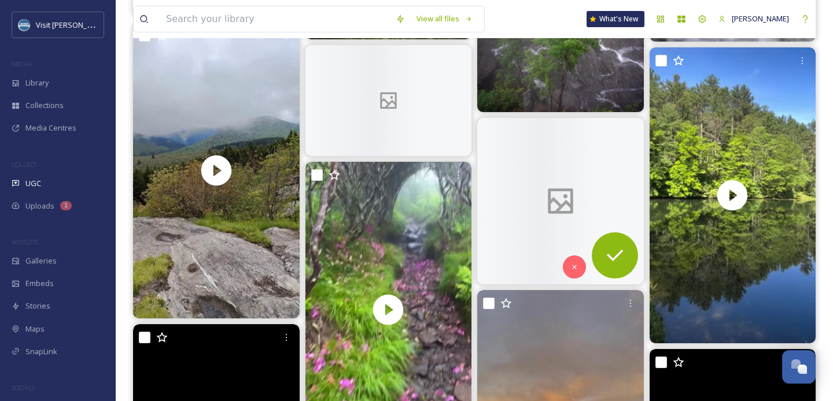
scroll to position [42903, 0]
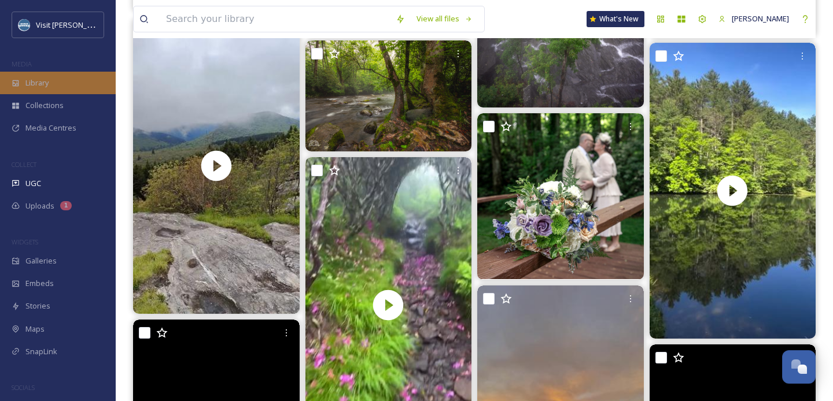
click at [47, 80] on span "Library" at bounding box center [36, 82] width 23 height 11
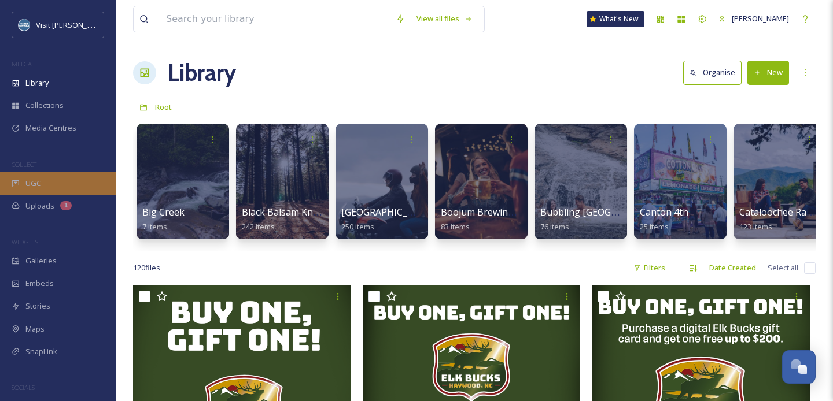
click at [29, 185] on span "UGC" at bounding box center [33, 183] width 16 height 11
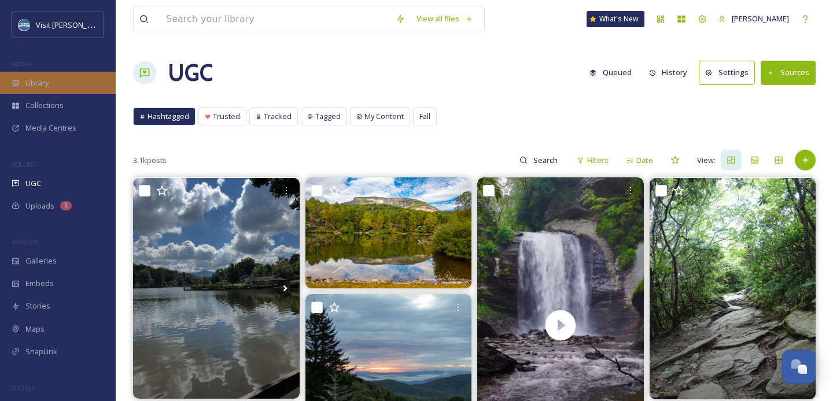
click at [29, 88] on div "Library" at bounding box center [58, 83] width 116 height 23
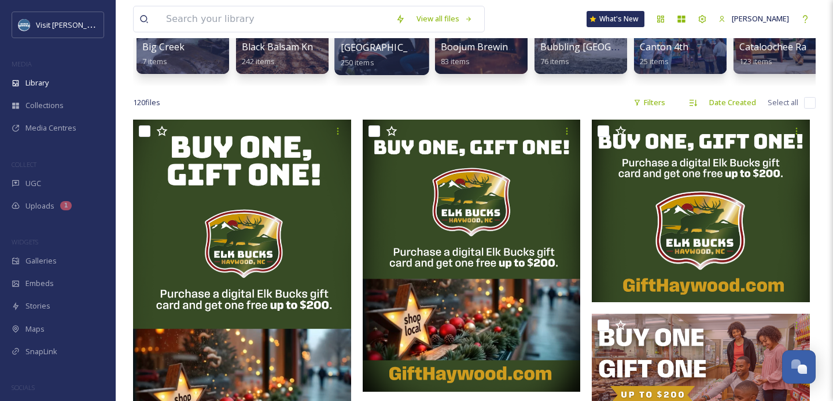
scroll to position [198, 0]
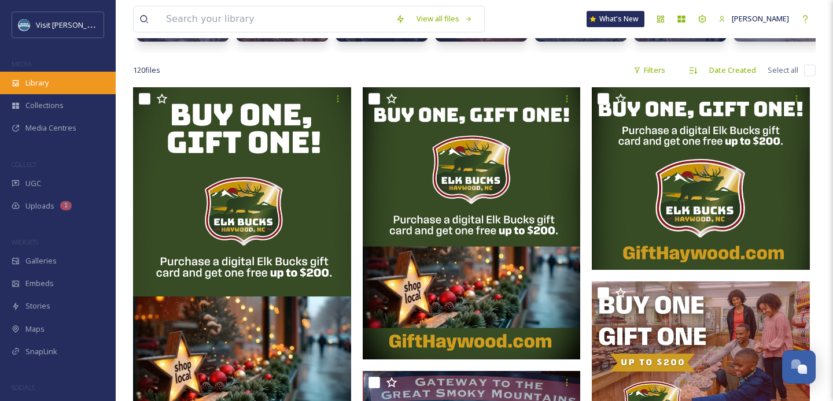
click at [24, 87] on div "Library" at bounding box center [58, 83] width 116 height 23
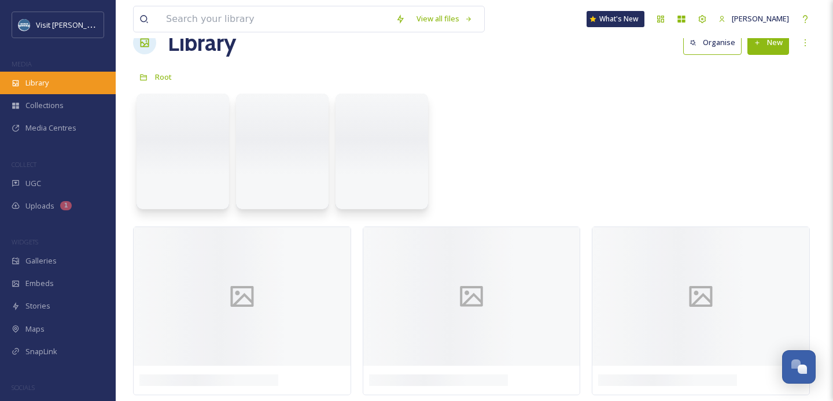
scroll to position [0, 0]
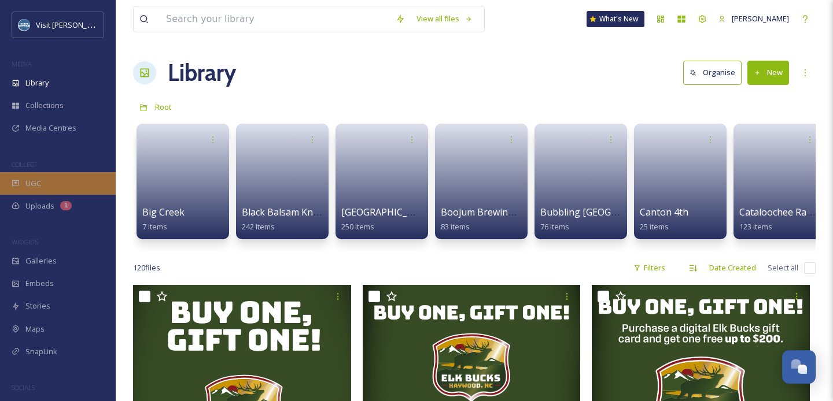
click at [35, 182] on span "UGC" at bounding box center [33, 183] width 16 height 11
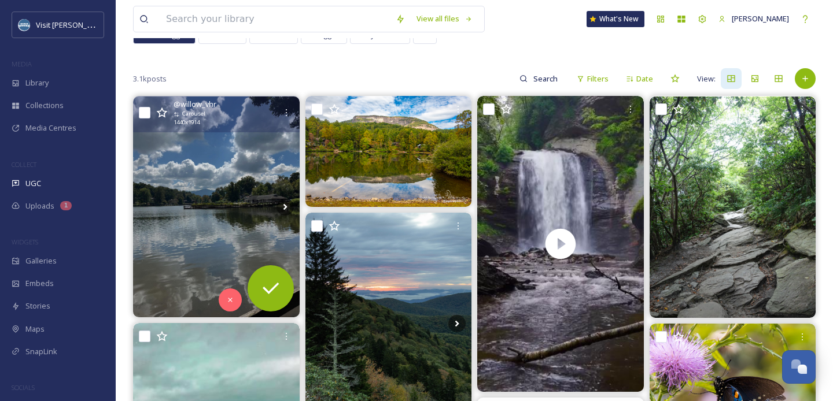
scroll to position [80, 0]
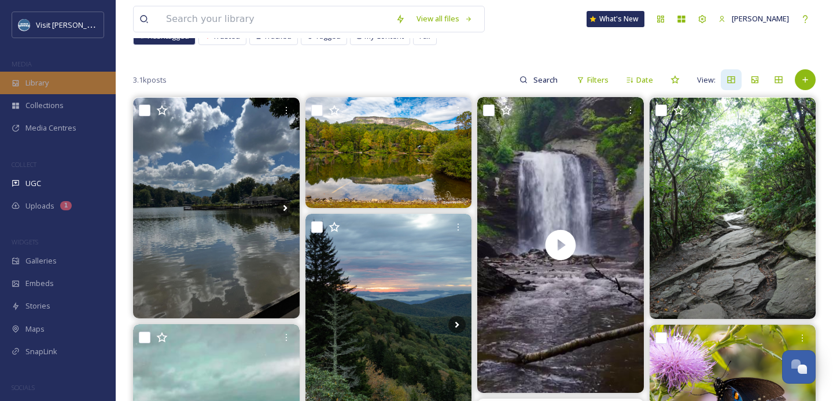
click at [90, 89] on div "Library" at bounding box center [58, 83] width 116 height 23
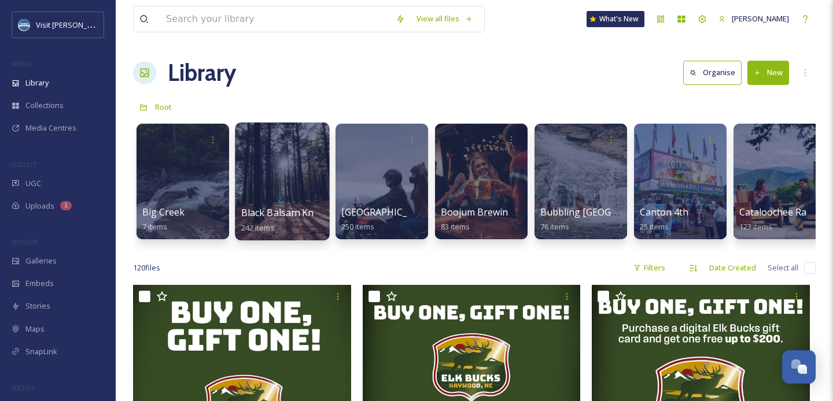
click at [257, 165] on div at bounding box center [282, 182] width 94 height 118
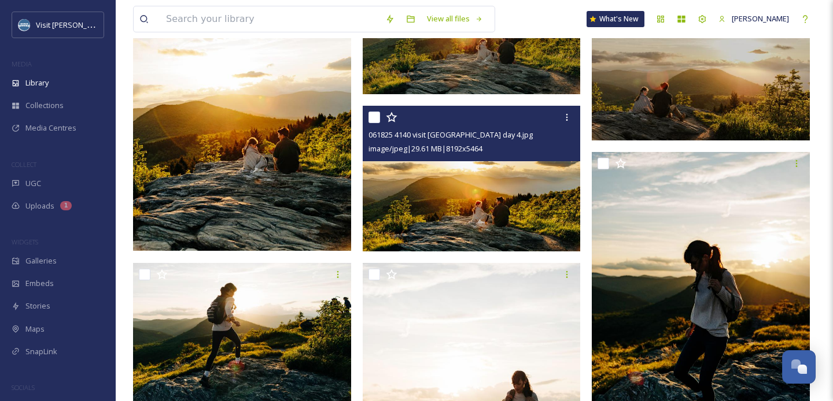
scroll to position [2098, 0]
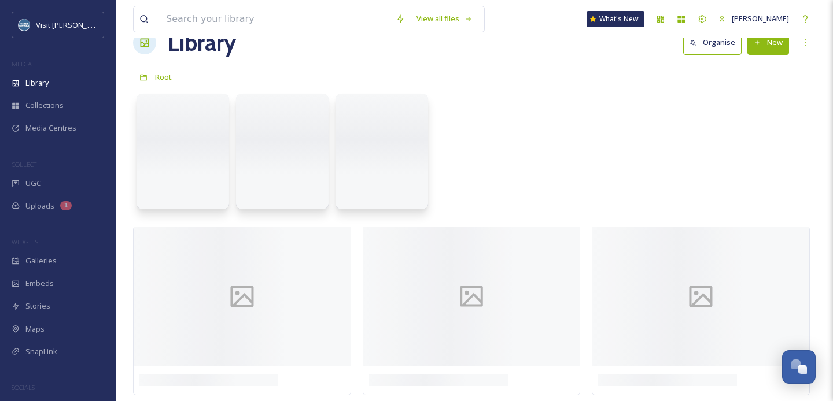
scroll to position [10, 0]
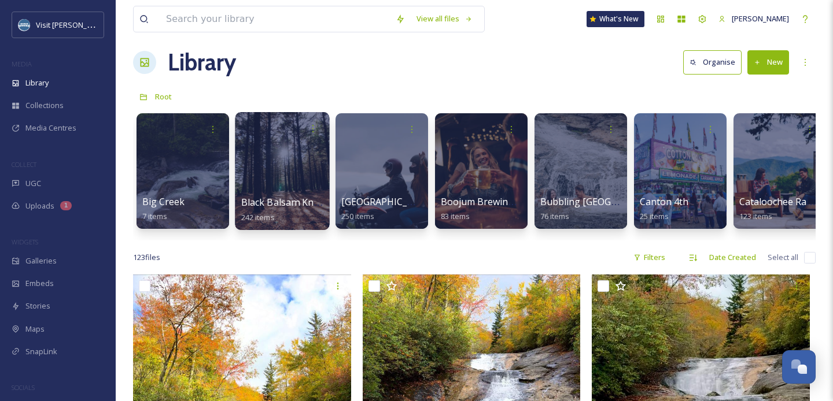
click at [292, 168] on div at bounding box center [282, 171] width 94 height 118
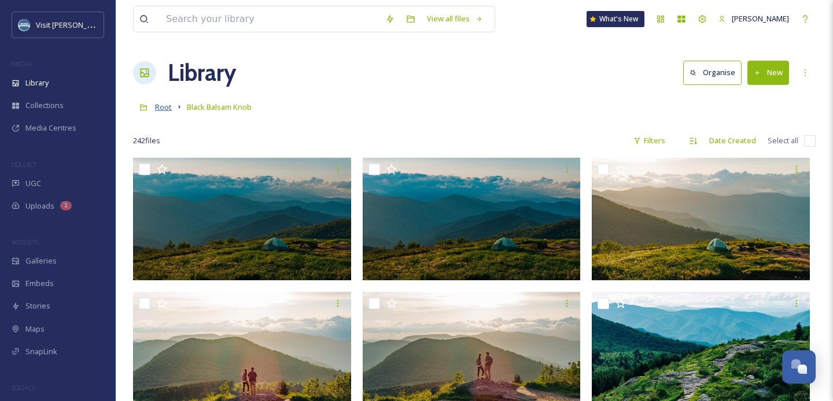
click at [162, 106] on span "Root" at bounding box center [163, 107] width 17 height 10
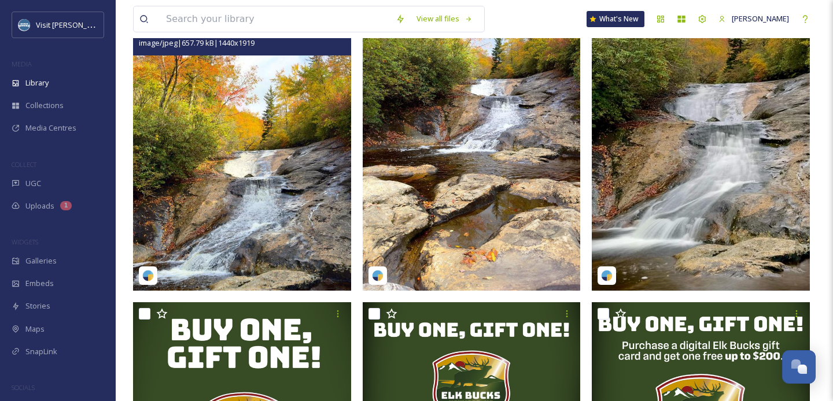
scroll to position [286, 0]
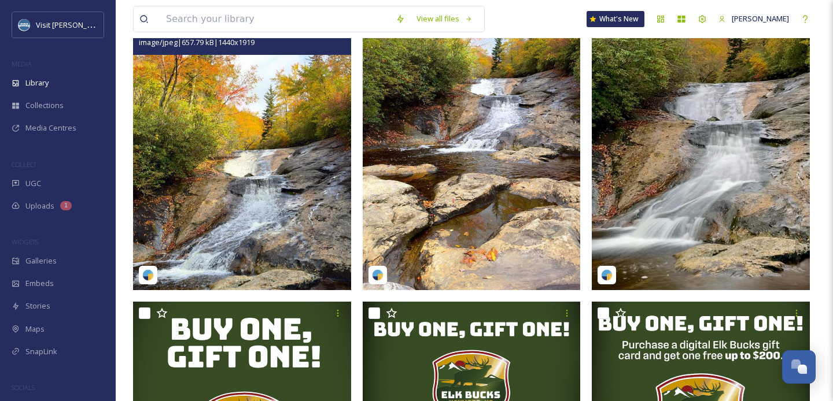
click at [272, 198] on img at bounding box center [242, 144] width 218 height 291
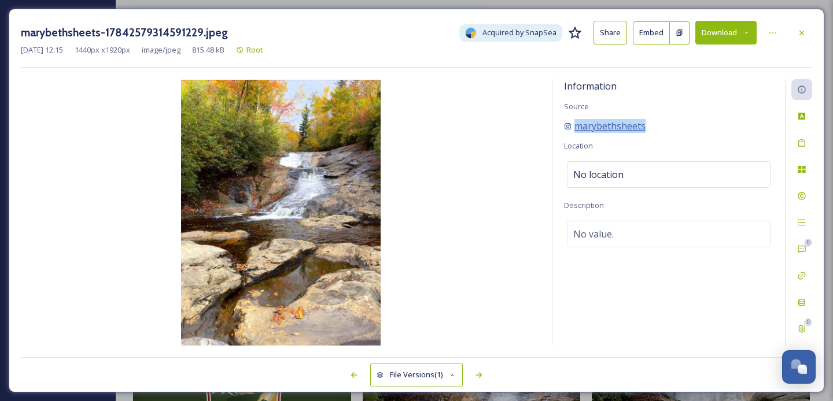
drag, startPoint x: 657, startPoint y: 132, endPoint x: 575, endPoint y: 124, distance: 83.0
click at [575, 124] on div "Information Source marybethsheets Location No location Description No value." at bounding box center [668, 212] width 232 height 267
copy div "marybethsheets"
click at [735, 27] on button "Download" at bounding box center [725, 33] width 61 height 24
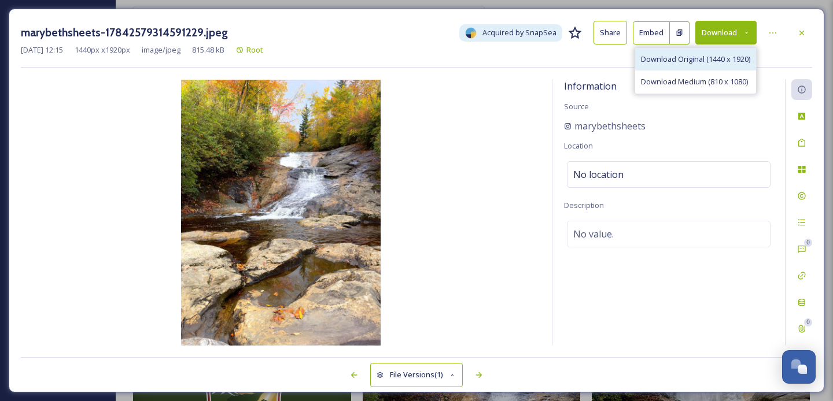
click at [714, 67] on div "Download Original (1440 x 1920)" at bounding box center [695, 59] width 121 height 23
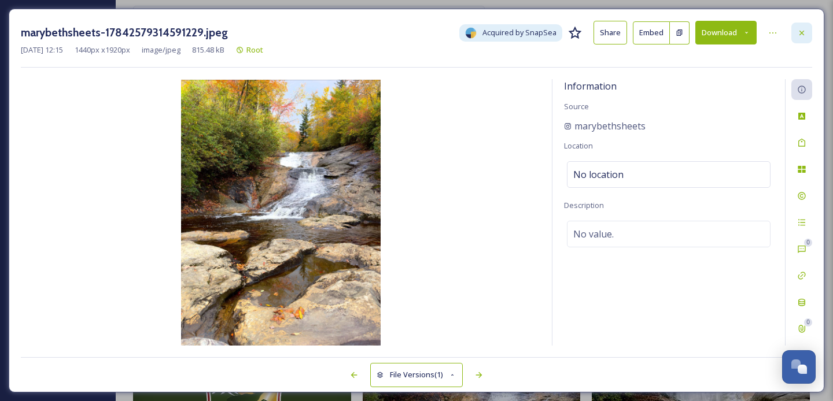
click at [802, 34] on icon at bounding box center [801, 32] width 9 height 9
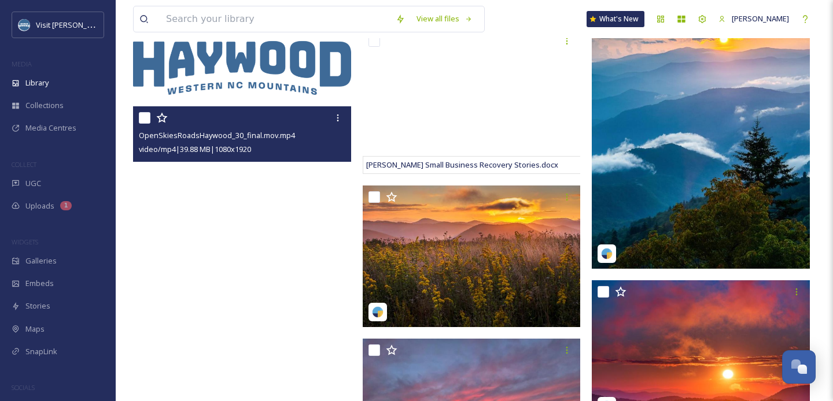
scroll to position [1604, 0]
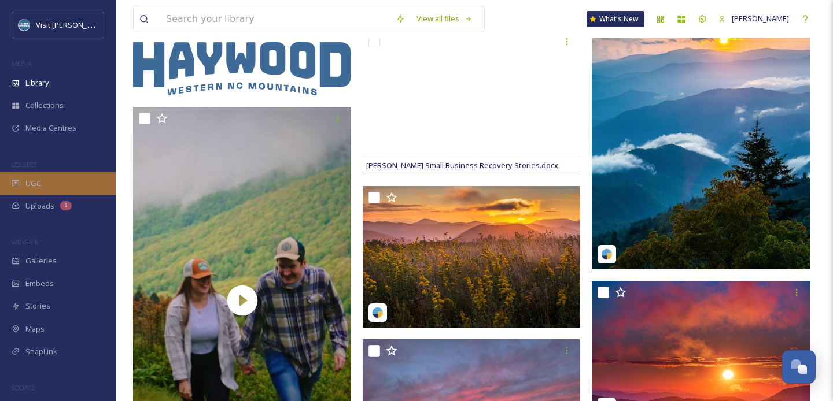
click at [60, 175] on div "UGC" at bounding box center [58, 183] width 116 height 23
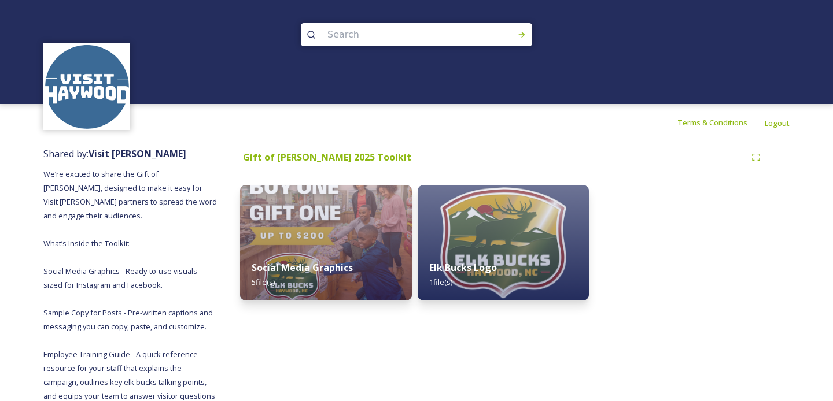
scroll to position [23, 0]
